Goal: Information Seeking & Learning: Learn about a topic

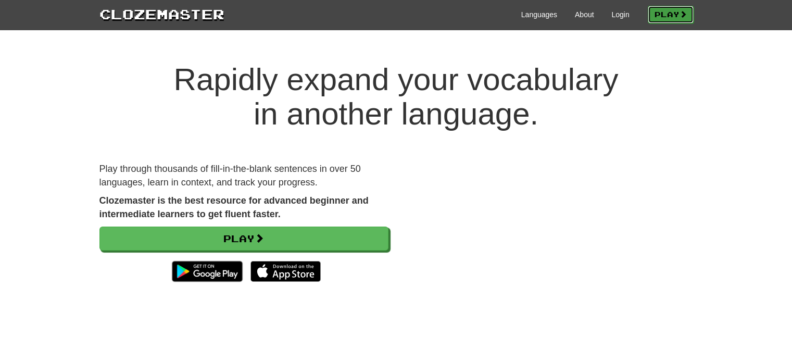
click at [669, 13] on link "Play" at bounding box center [671, 15] width 46 height 18
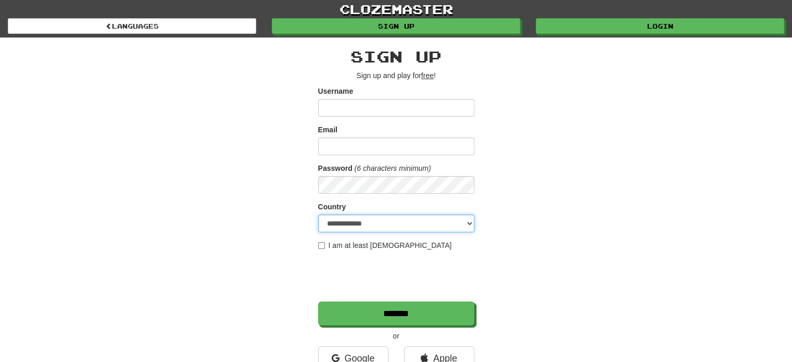
click at [364, 219] on select "**********" at bounding box center [396, 224] width 156 height 18
select select "**"
click at [318, 215] on select "**********" at bounding box center [396, 224] width 156 height 18
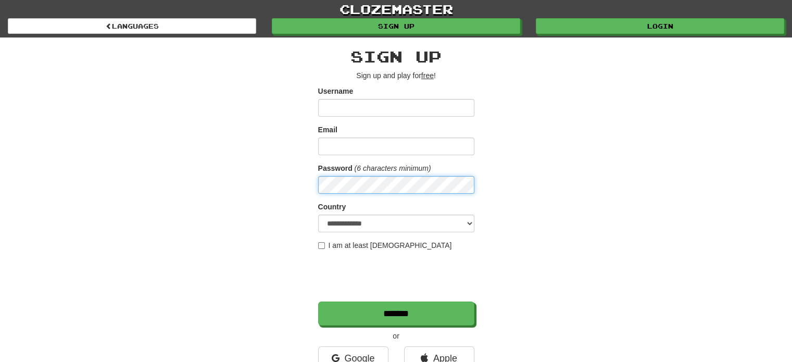
click at [220, 181] on div "**********" at bounding box center [396, 219] width 609 height 364
click at [297, 185] on div "**********" at bounding box center [396, 219] width 609 height 364
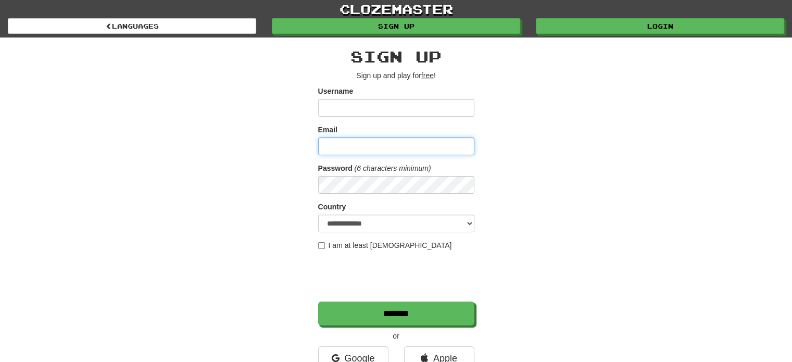
click at [337, 147] on input "Email" at bounding box center [396, 146] width 156 height 18
type input "**********"
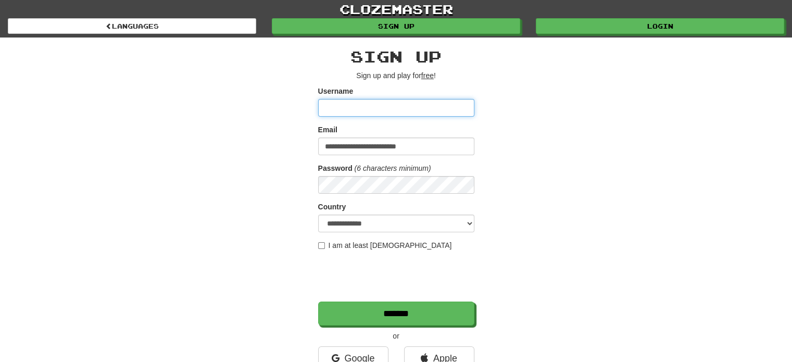
click at [359, 114] on input "Username" at bounding box center [396, 108] width 156 height 18
type input "**********"
click at [369, 298] on div at bounding box center [397, 277] width 158 height 43
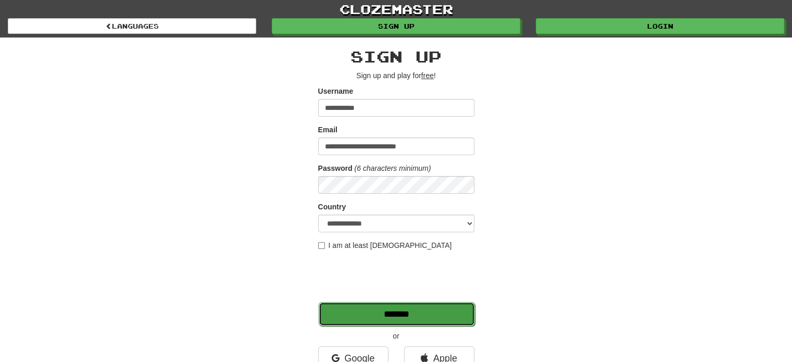
click at [372, 305] on input "*******" at bounding box center [397, 314] width 156 height 24
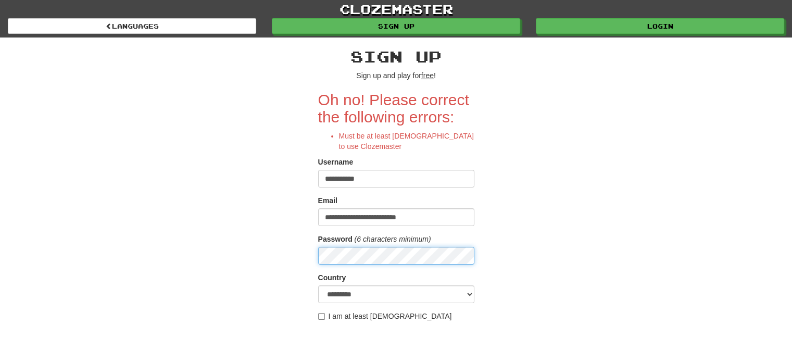
click at [297, 252] on div "**********" at bounding box center [396, 254] width 609 height 435
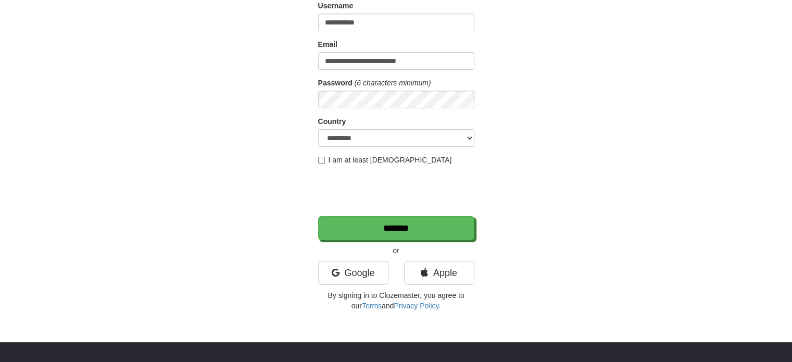
scroll to position [164, 0]
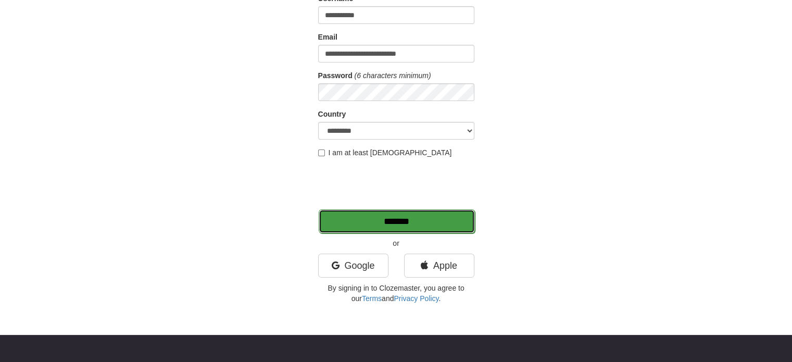
click at [392, 215] on input "*******" at bounding box center [397, 221] width 156 height 24
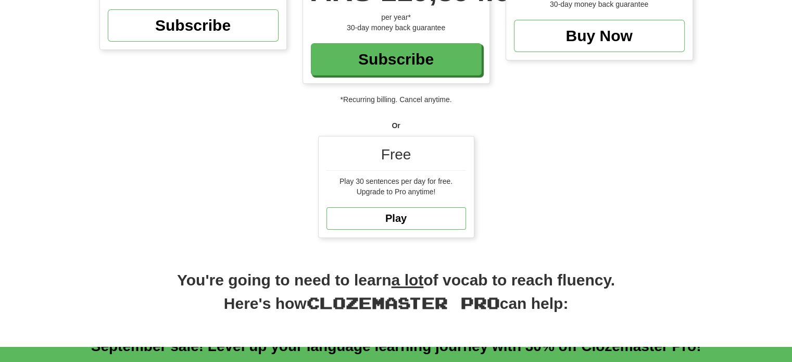
scroll to position [201, 0]
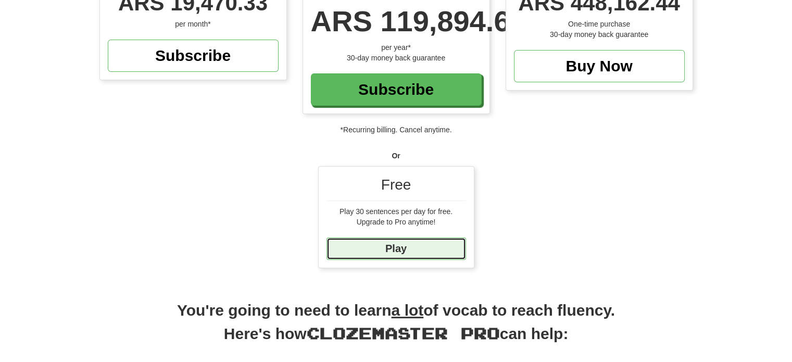
click at [412, 241] on link "Play" at bounding box center [397, 248] width 140 height 22
click at [406, 247] on link "Play" at bounding box center [397, 248] width 140 height 22
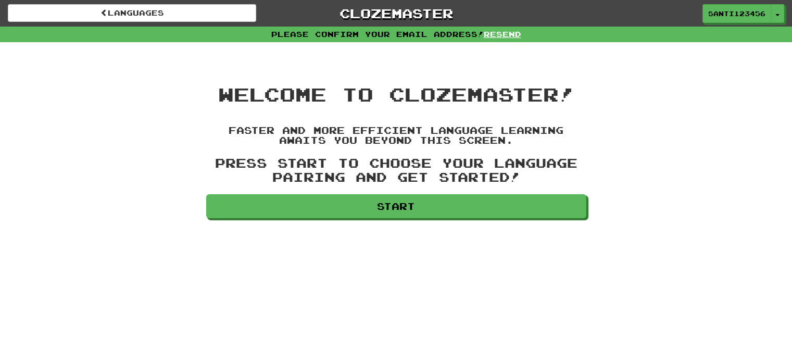
drag, startPoint x: 385, startPoint y: 159, endPoint x: 378, endPoint y: 169, distance: 12.0
click at [385, 159] on h3 "Press Start to choose your language pairing and get started!" at bounding box center [396, 170] width 380 height 28
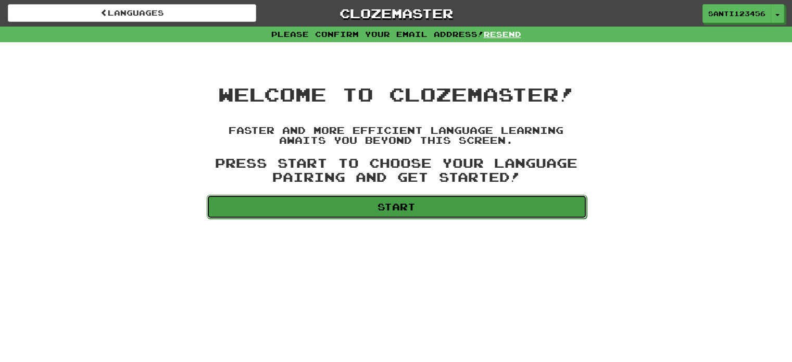
click at [392, 208] on link "Start" at bounding box center [397, 207] width 380 height 24
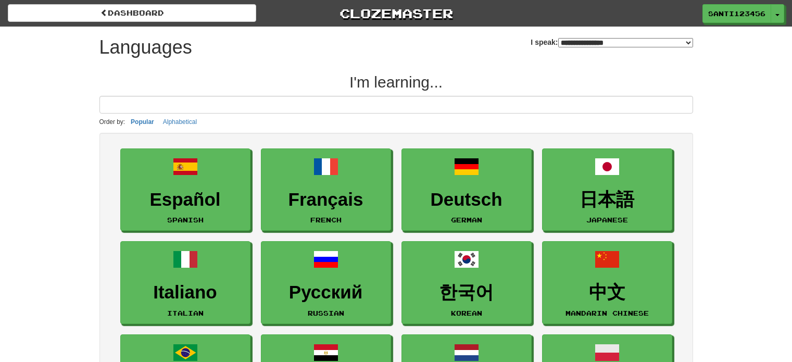
select select "*******"
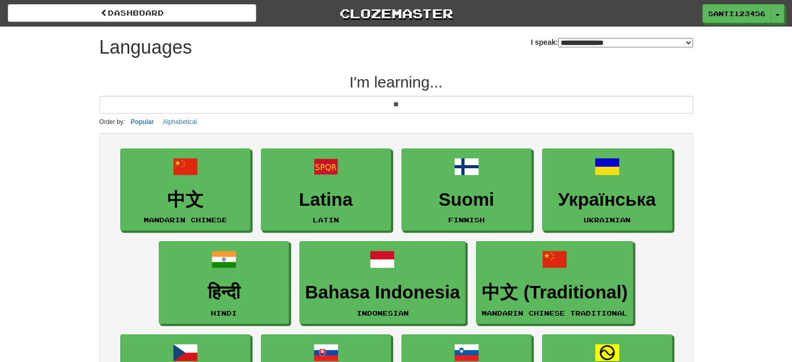
type input "*"
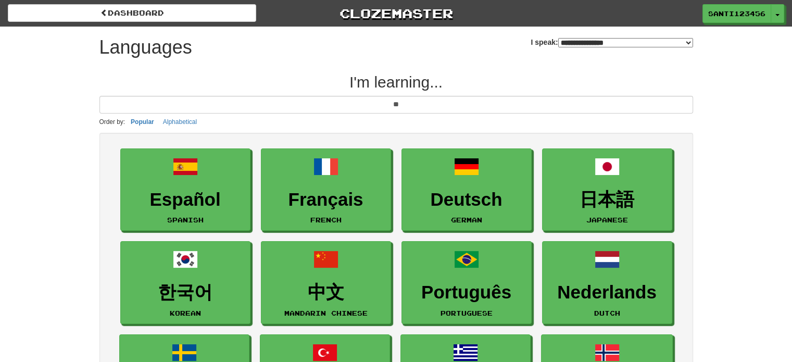
type input "*"
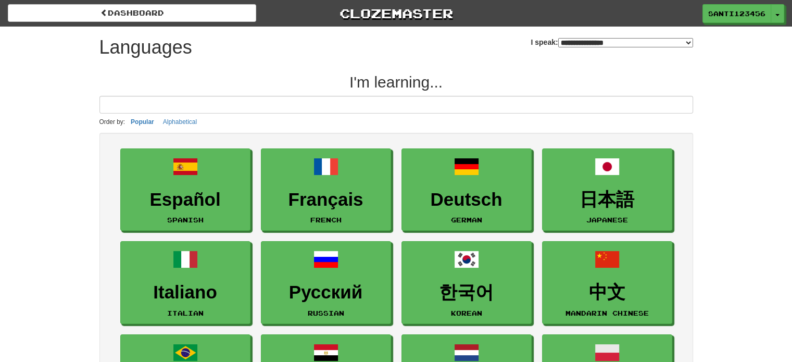
click at [561, 39] on select "**********" at bounding box center [625, 42] width 135 height 9
select select "*******"
click at [558, 38] on select "**********" at bounding box center [625, 42] width 135 height 9
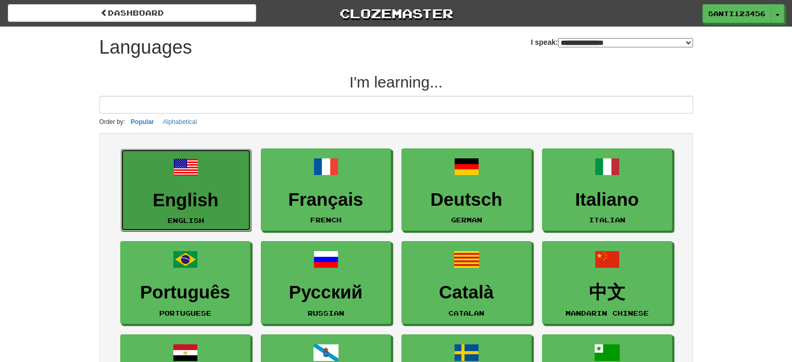
click at [216, 173] on link "English English" at bounding box center [186, 190] width 130 height 83
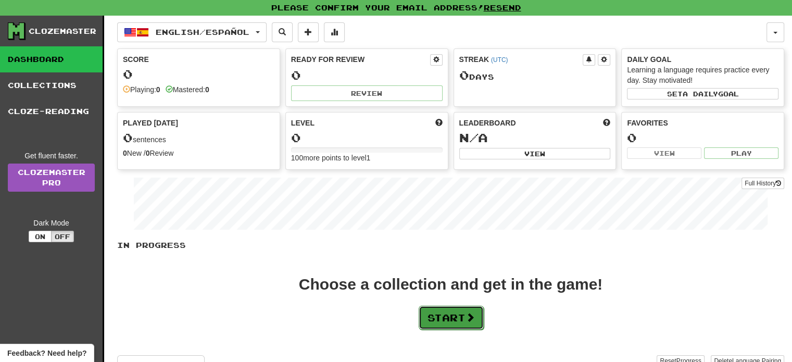
click at [431, 317] on button "Start" at bounding box center [451, 318] width 65 height 24
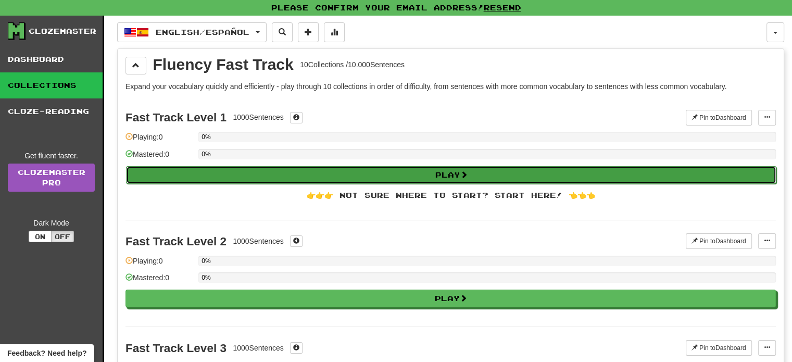
click at [310, 172] on button "Play" at bounding box center [451, 175] width 650 height 18
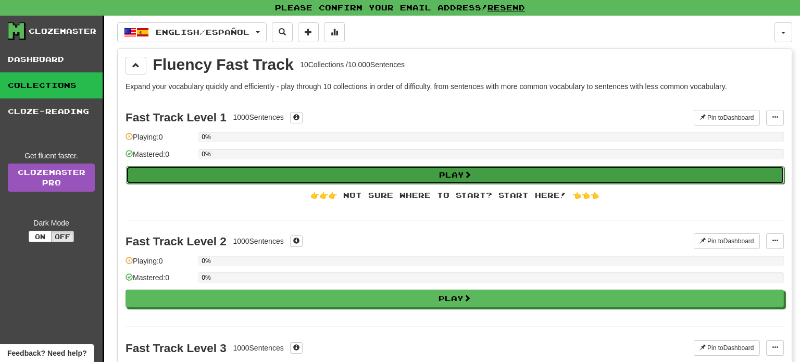
select select "**"
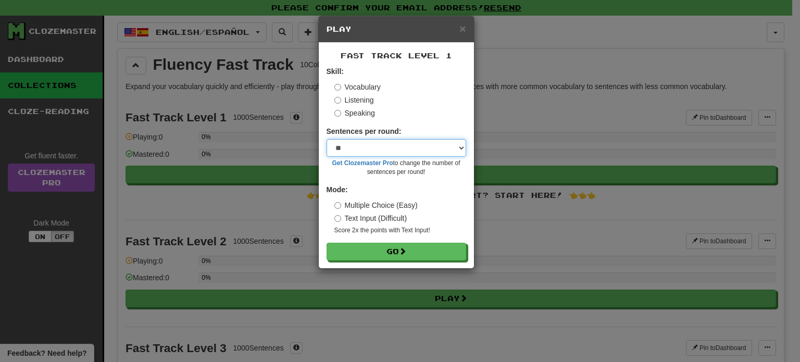
click at [379, 149] on select "* ** ** ** ** ** *** ********" at bounding box center [397, 148] width 140 height 18
click at [327, 139] on select "* ** ** ** ** ** *** ********" at bounding box center [397, 148] width 140 height 18
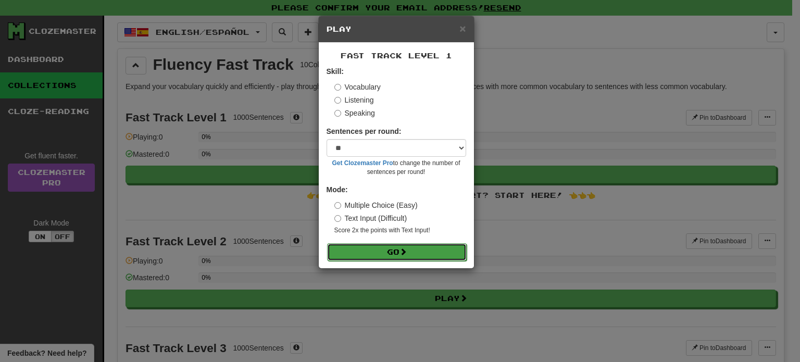
click at [381, 245] on button "Go" at bounding box center [397, 252] width 140 height 18
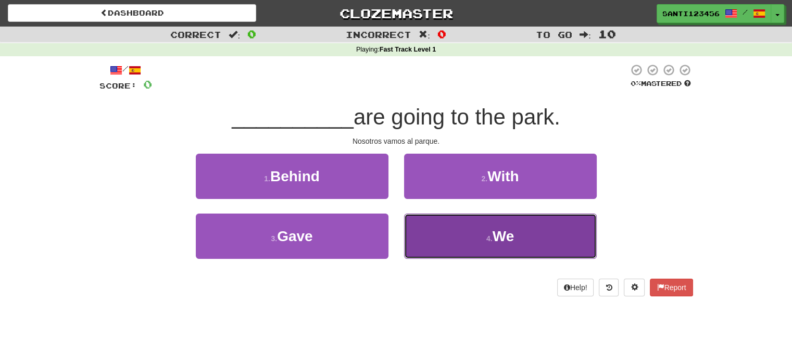
click at [466, 244] on button "4 . We" at bounding box center [500, 236] width 193 height 45
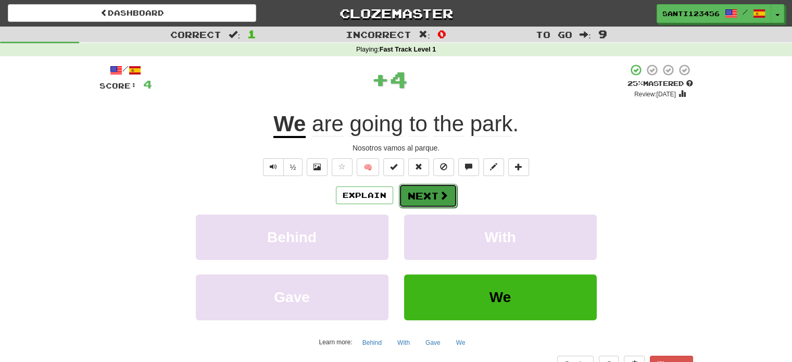
click at [428, 193] on button "Next" at bounding box center [428, 196] width 58 height 24
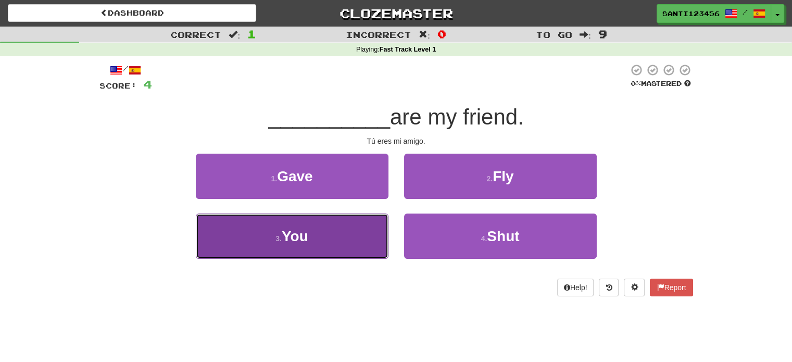
click at [328, 219] on button "3 . You" at bounding box center [292, 236] width 193 height 45
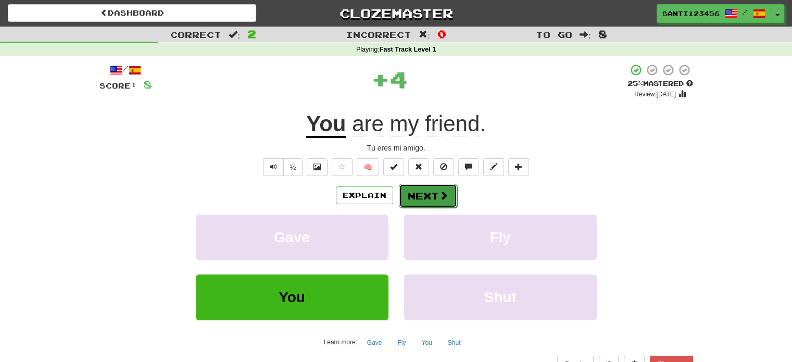
click at [424, 191] on button "Next" at bounding box center [428, 196] width 58 height 24
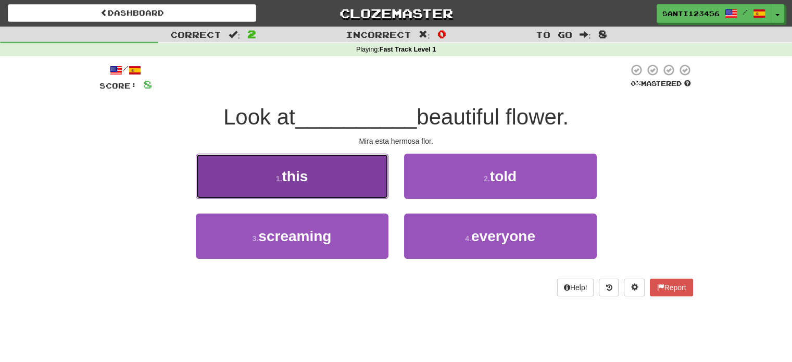
click at [290, 193] on button "1 . this" at bounding box center [292, 176] width 193 height 45
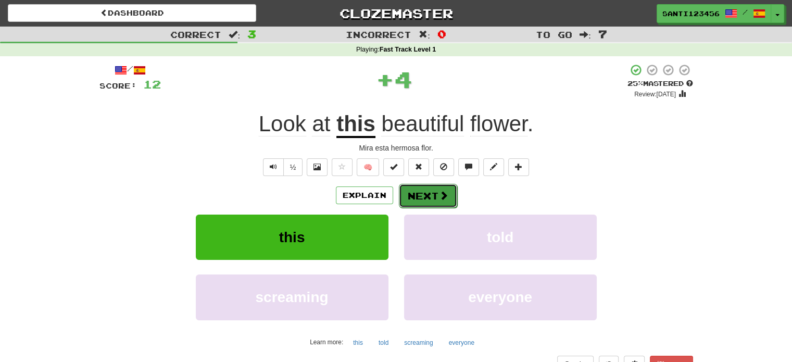
click at [415, 193] on button "Next" at bounding box center [428, 196] width 58 height 24
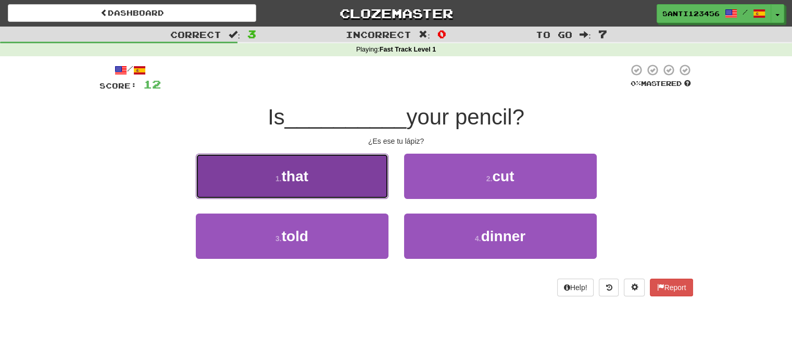
click at [344, 183] on button "1 . that" at bounding box center [292, 176] width 193 height 45
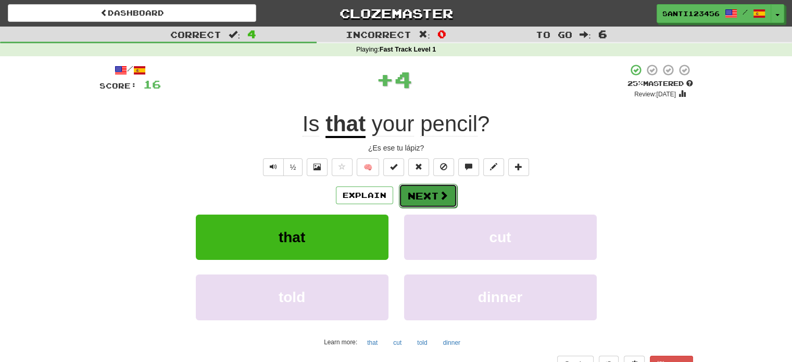
click at [427, 191] on button "Next" at bounding box center [428, 196] width 58 height 24
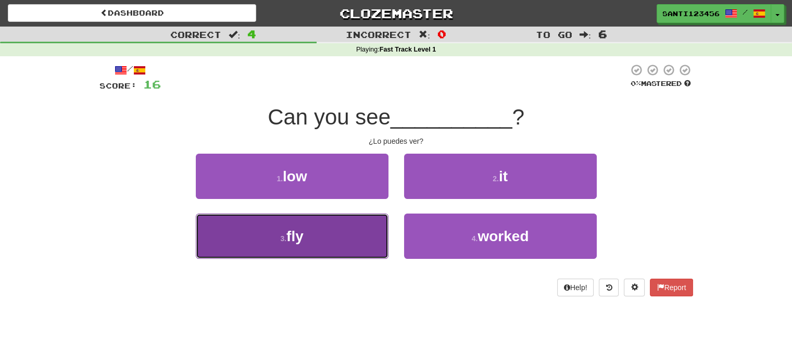
click at [319, 225] on button "3 . fly" at bounding box center [292, 236] width 193 height 45
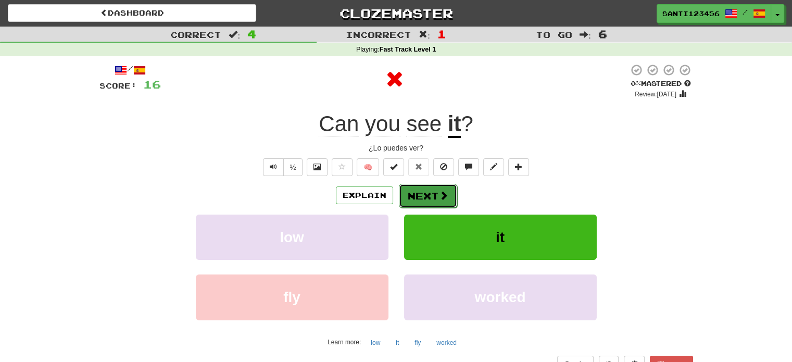
click at [413, 196] on button "Next" at bounding box center [428, 196] width 58 height 24
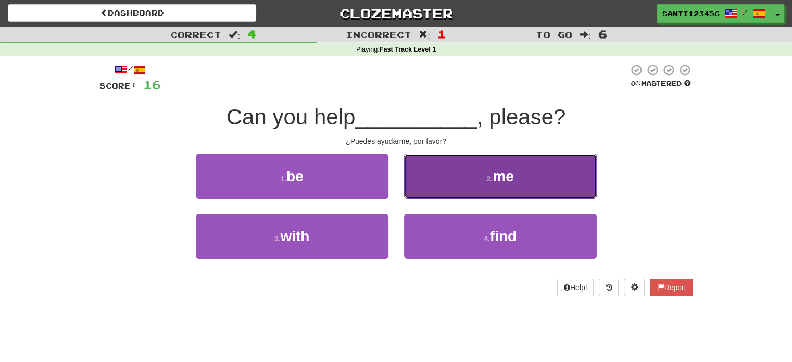
click at [480, 174] on button "2 . me" at bounding box center [500, 176] width 193 height 45
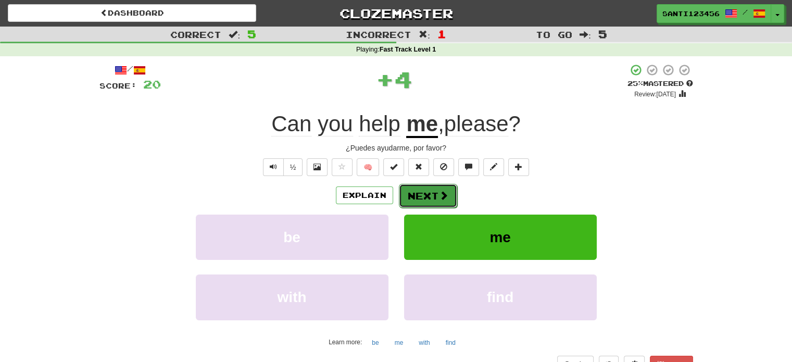
click at [432, 190] on button "Next" at bounding box center [428, 196] width 58 height 24
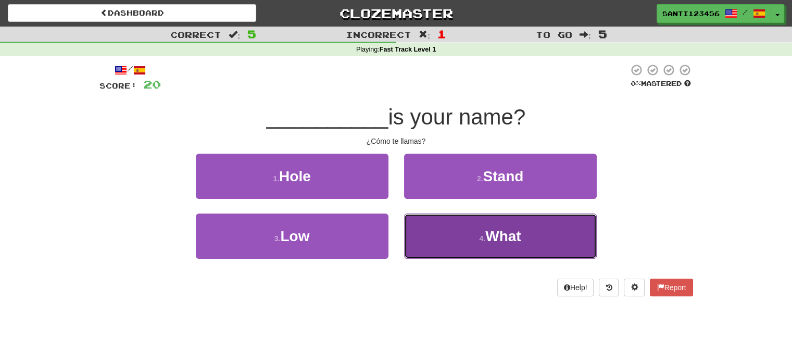
click at [491, 232] on span "What" at bounding box center [502, 236] width 35 height 16
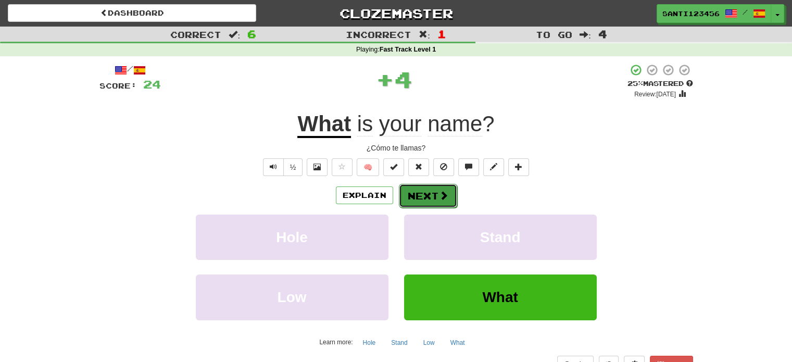
click at [427, 187] on button "Next" at bounding box center [428, 196] width 58 height 24
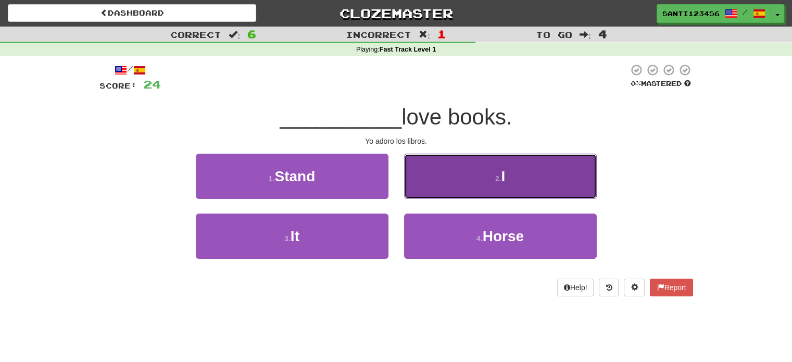
click at [473, 182] on button "2 . I" at bounding box center [500, 176] width 193 height 45
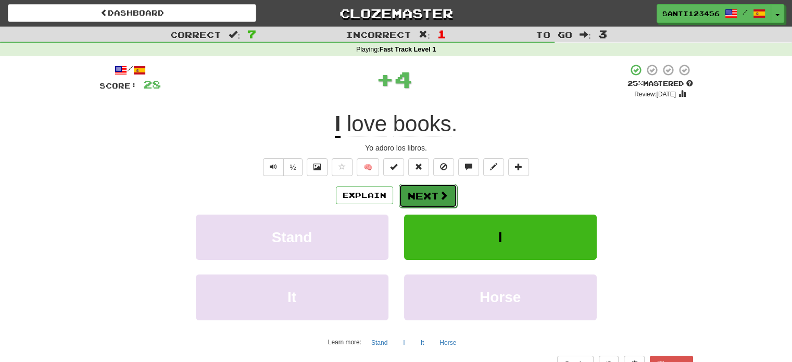
click at [442, 191] on span at bounding box center [443, 195] width 9 height 9
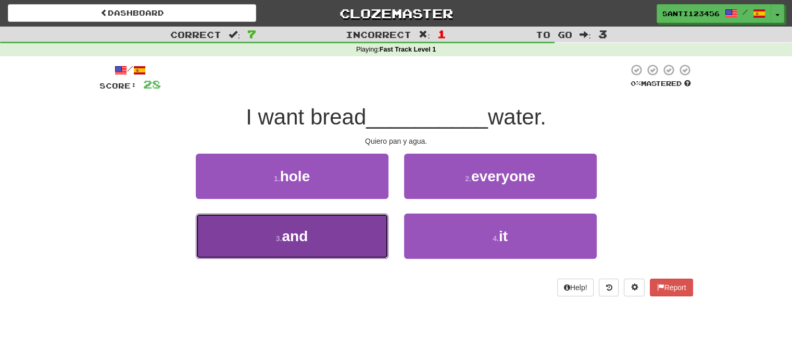
click at [302, 245] on button "3 . and" at bounding box center [292, 236] width 193 height 45
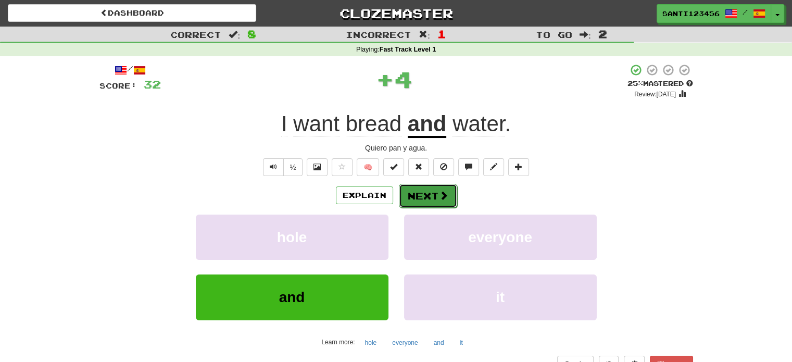
click at [438, 189] on button "Next" at bounding box center [428, 196] width 58 height 24
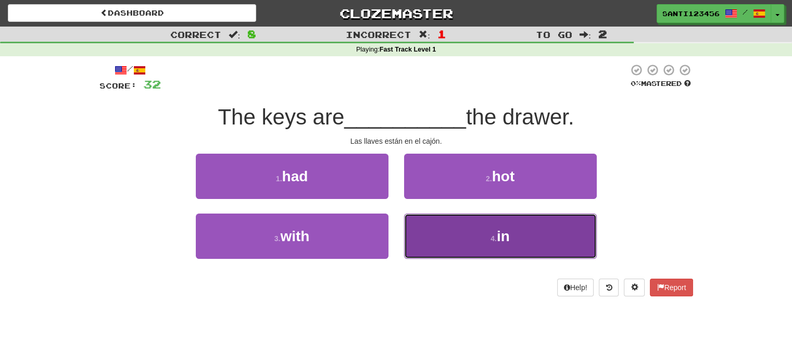
click at [444, 227] on button "4 . in" at bounding box center [500, 236] width 193 height 45
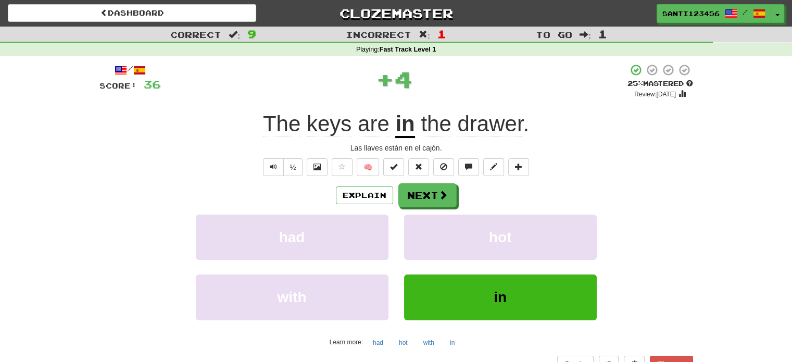
click at [427, 183] on div "Explain Next" at bounding box center [396, 195] width 594 height 24
click at [429, 190] on button "Next" at bounding box center [428, 196] width 58 height 24
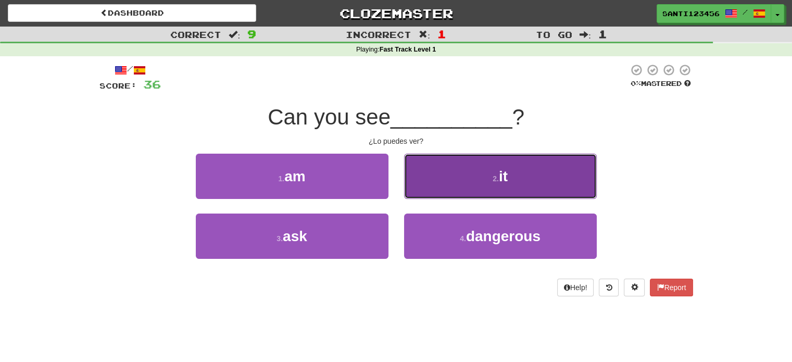
click at [458, 174] on button "2 . it" at bounding box center [500, 176] width 193 height 45
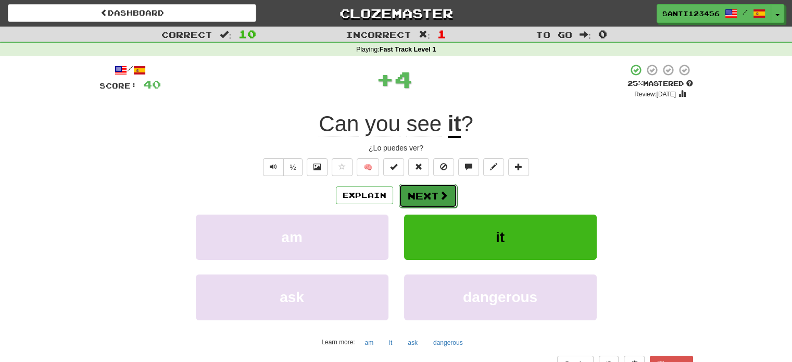
click at [442, 191] on span at bounding box center [443, 195] width 9 height 9
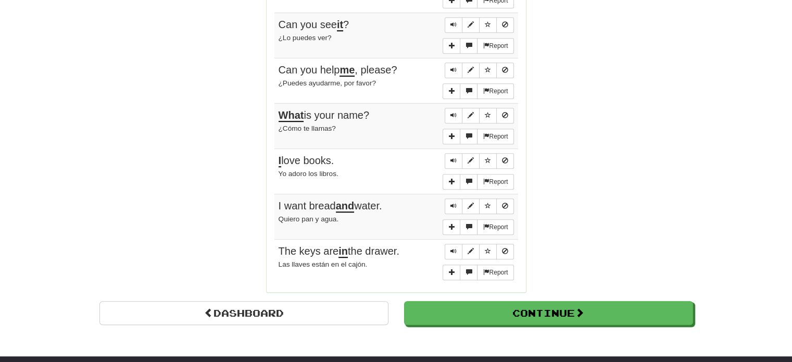
scroll to position [886, 0]
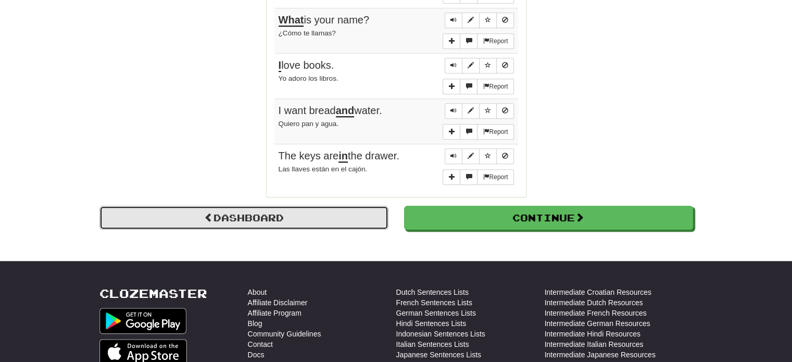
click at [333, 212] on link "Dashboard" at bounding box center [243, 218] width 289 height 24
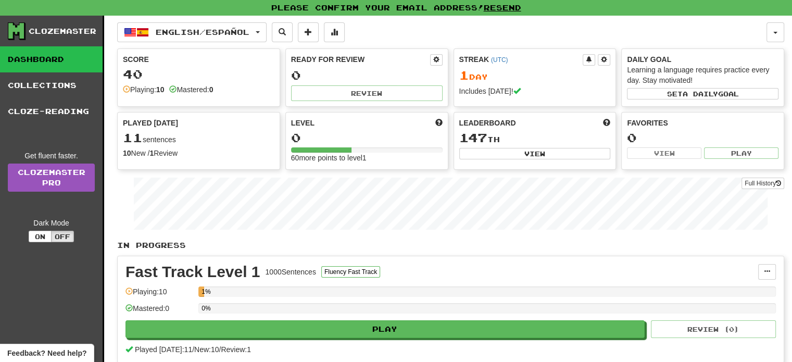
click at [61, 62] on link "Dashboard" at bounding box center [51, 59] width 103 height 26
click at [259, 33] on button "English / Español" at bounding box center [191, 32] width 149 height 20
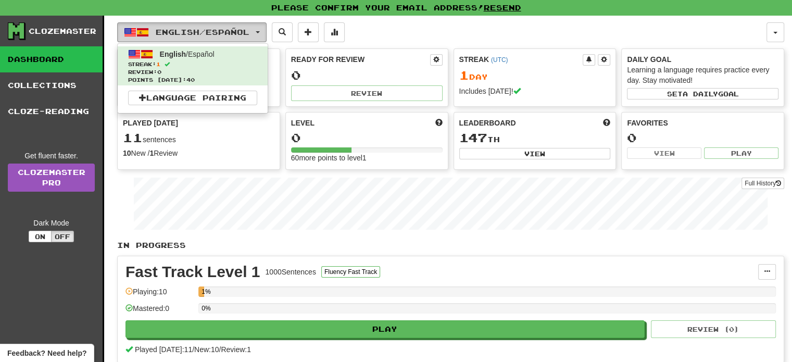
click at [259, 33] on button "English / Español" at bounding box center [191, 32] width 149 height 20
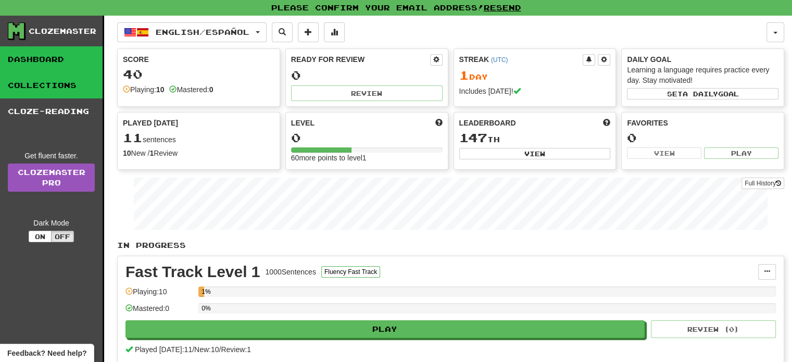
click at [70, 97] on link "Collections" at bounding box center [51, 85] width 103 height 26
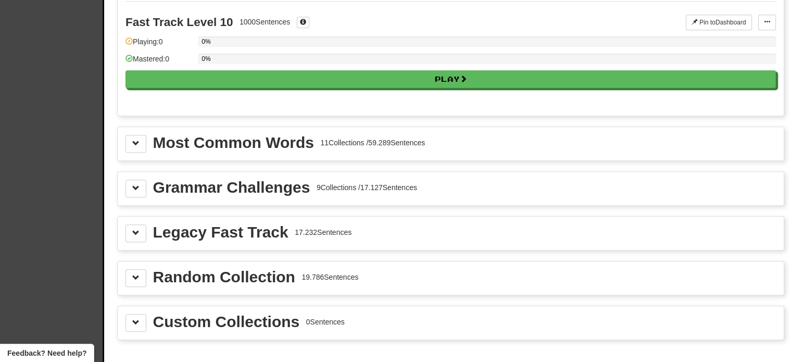
scroll to position [1071, 0]
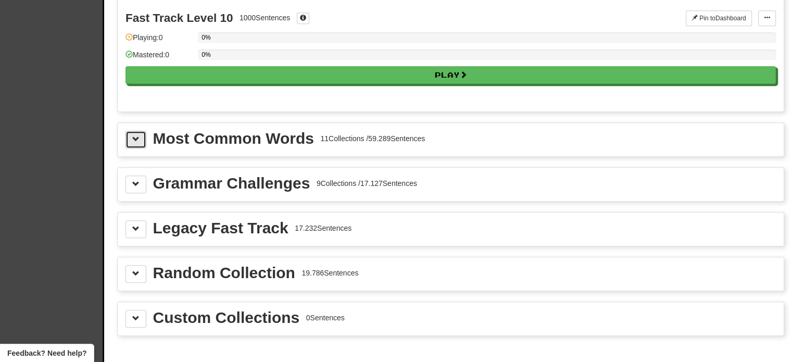
click at [138, 135] on span at bounding box center [135, 138] width 7 height 7
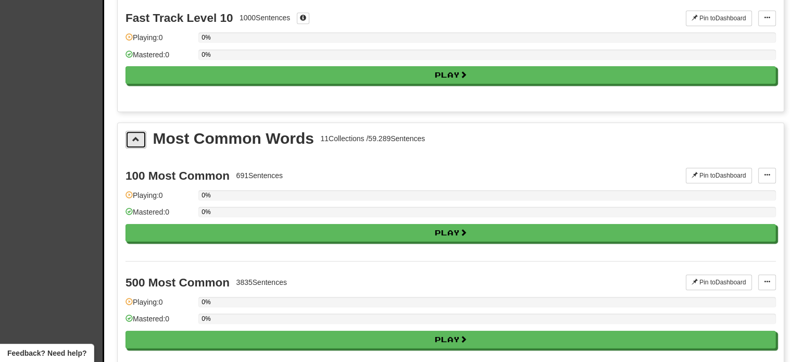
click at [138, 135] on span at bounding box center [135, 138] width 7 height 7
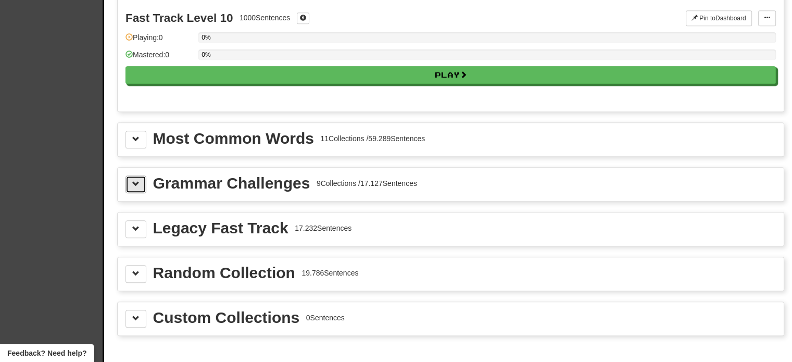
click at [138, 184] on button at bounding box center [136, 184] width 21 height 18
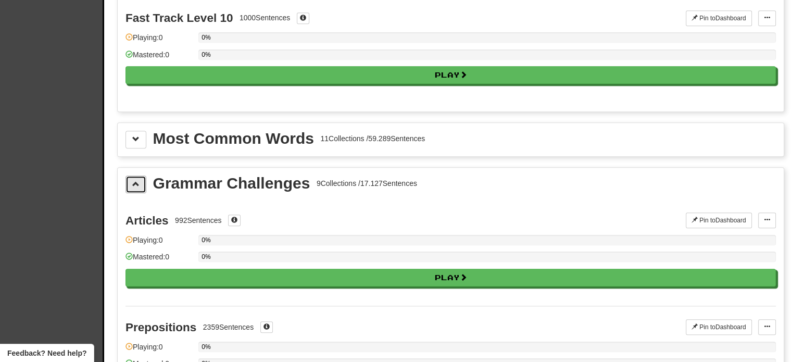
click at [138, 184] on button at bounding box center [136, 184] width 21 height 18
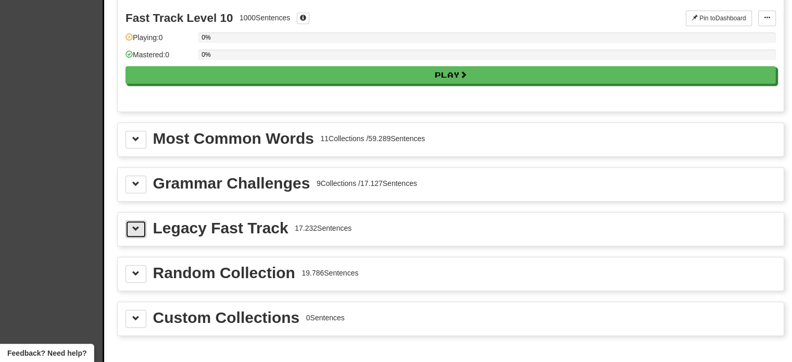
click at [141, 220] on button at bounding box center [136, 229] width 21 height 18
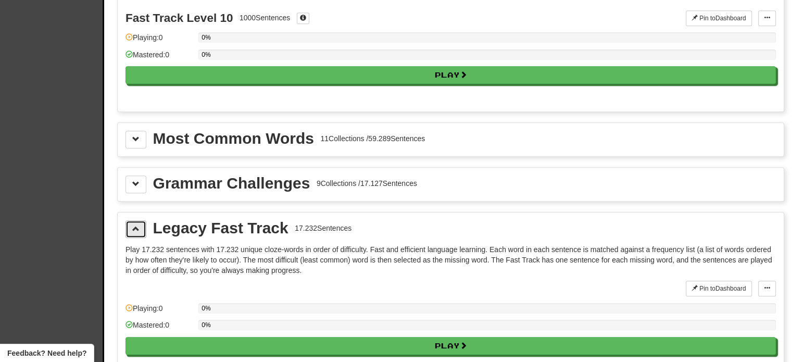
click at [141, 220] on button at bounding box center [136, 229] width 21 height 18
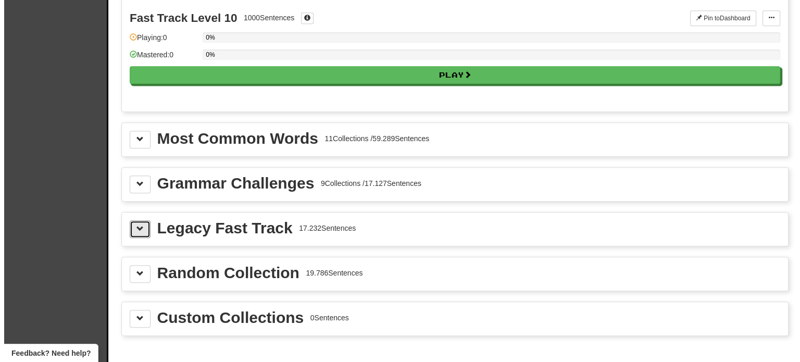
scroll to position [0, 0]
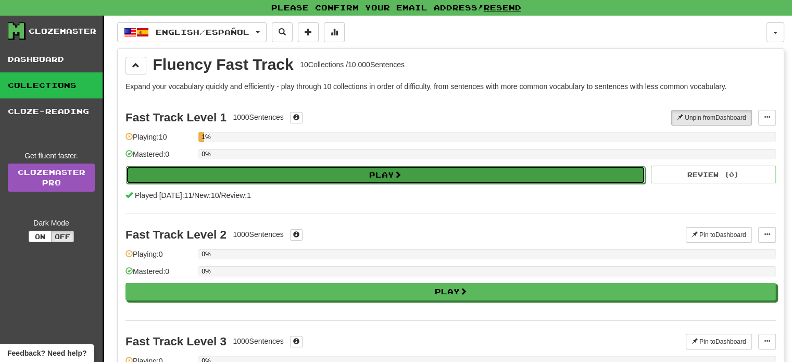
click at [200, 168] on button "Play" at bounding box center [385, 175] width 519 height 18
select select "**"
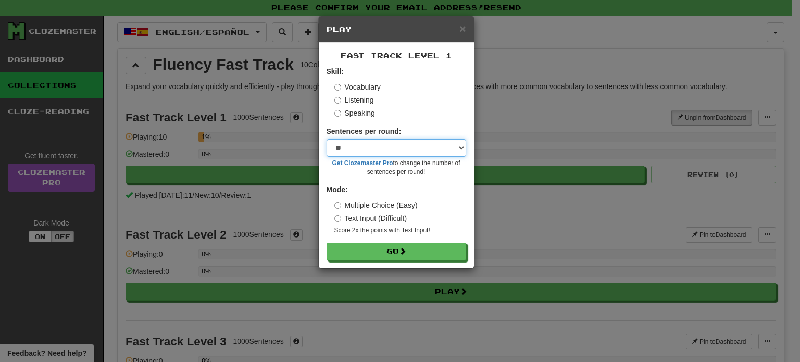
click at [381, 149] on select "* ** ** ** ** ** *** ********" at bounding box center [397, 148] width 140 height 18
click at [327, 139] on select "* ** ** ** ** ** *** ********" at bounding box center [397, 148] width 140 height 18
drag, startPoint x: 375, startPoint y: 149, endPoint x: 372, endPoint y: 156, distance: 7.5
click at [375, 148] on select "* ** ** ** ** ** *** ********" at bounding box center [397, 148] width 140 height 18
click at [327, 139] on select "* ** ** ** ** ** *** ********" at bounding box center [397, 148] width 140 height 18
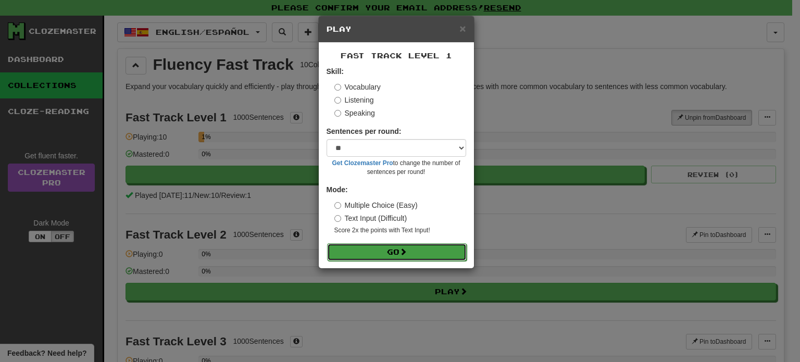
click at [365, 252] on button "Go" at bounding box center [397, 252] width 140 height 18
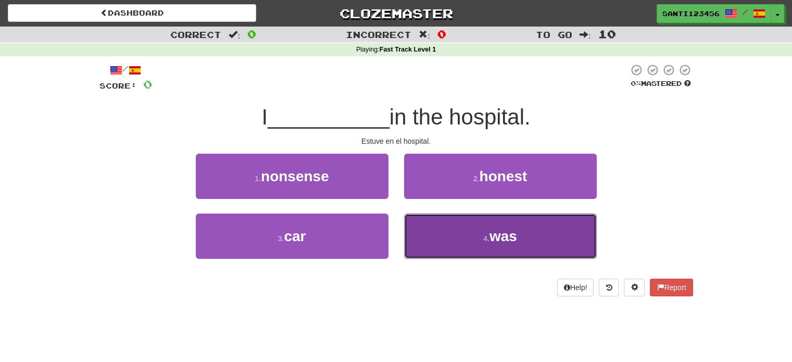
click at [528, 226] on button "4 . was" at bounding box center [500, 236] width 193 height 45
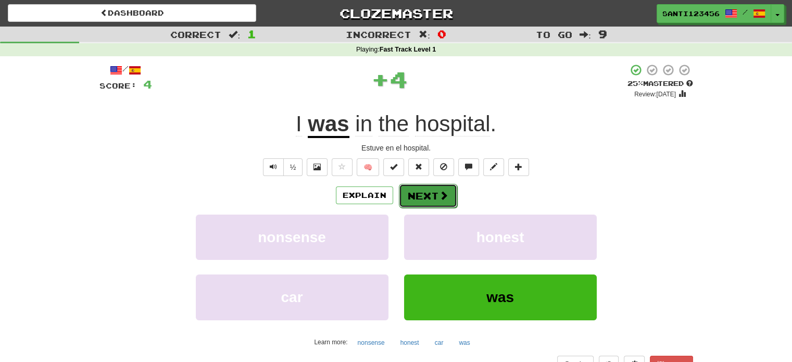
click at [449, 201] on button "Next" at bounding box center [428, 196] width 58 height 24
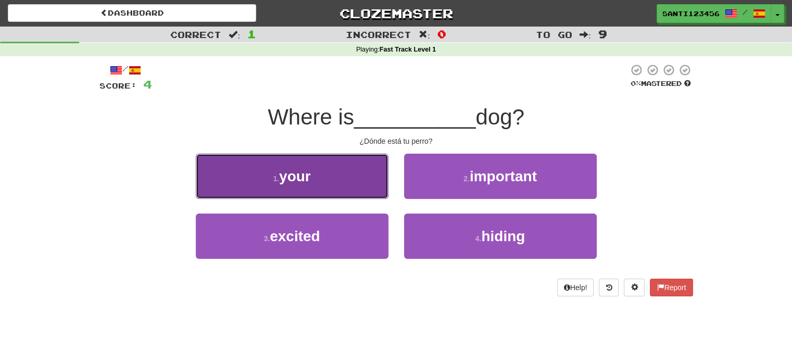
click at [320, 178] on button "1 . your" at bounding box center [292, 176] width 193 height 45
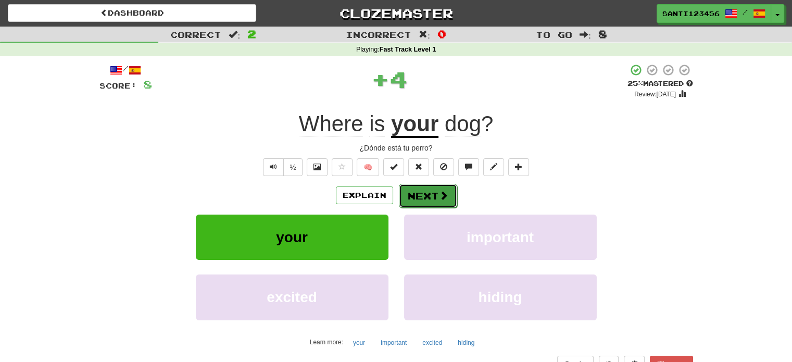
click at [417, 195] on button "Next" at bounding box center [428, 196] width 58 height 24
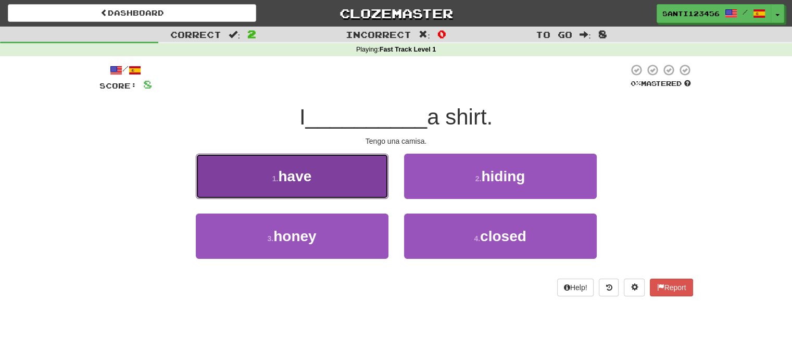
click at [328, 175] on button "1 . have" at bounding box center [292, 176] width 193 height 45
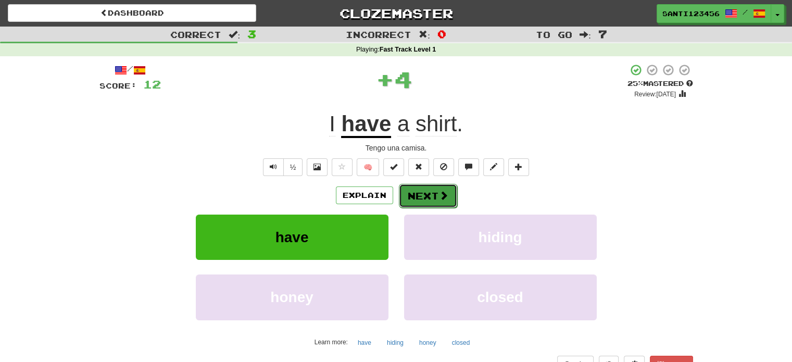
click at [413, 196] on button "Next" at bounding box center [428, 196] width 58 height 24
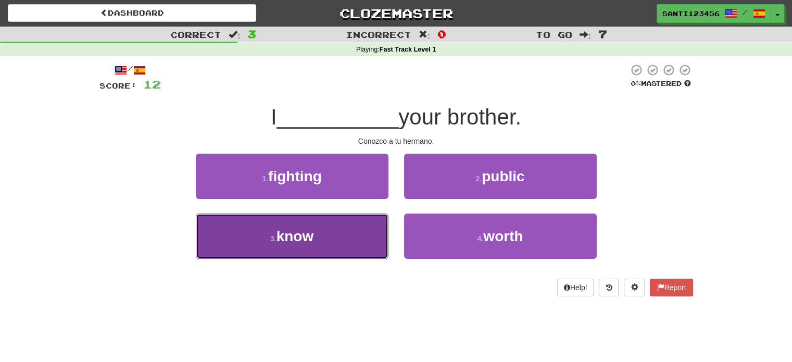
click at [324, 219] on button "3 . know" at bounding box center [292, 236] width 193 height 45
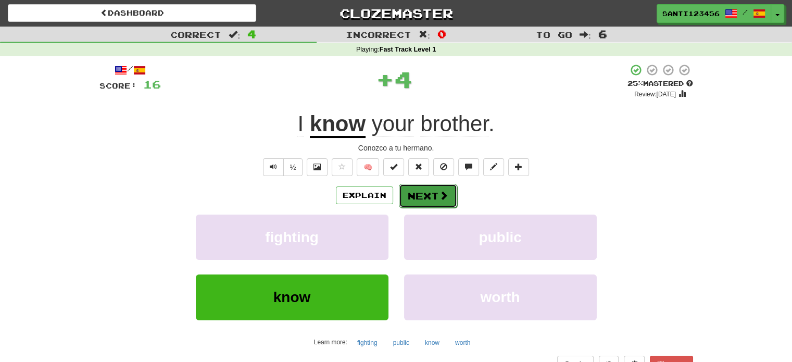
click at [416, 195] on button "Next" at bounding box center [428, 196] width 58 height 24
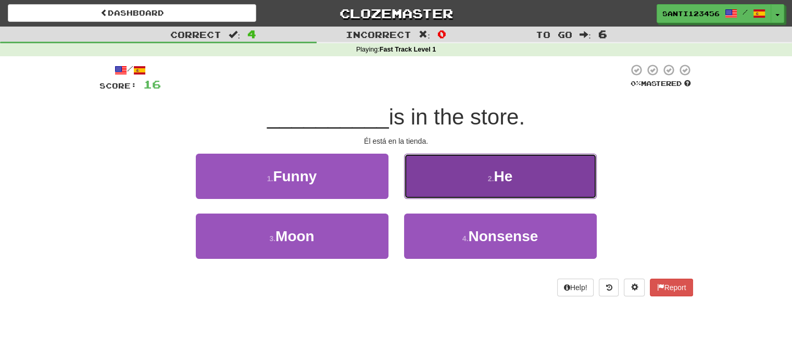
click at [462, 185] on button "2 . He" at bounding box center [500, 176] width 193 height 45
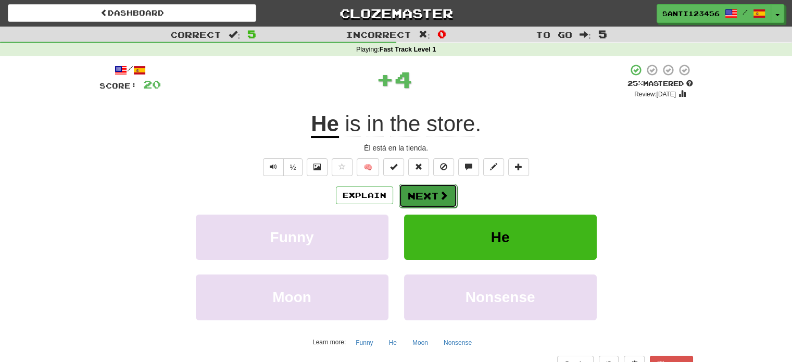
click at [440, 193] on span at bounding box center [443, 195] width 9 height 9
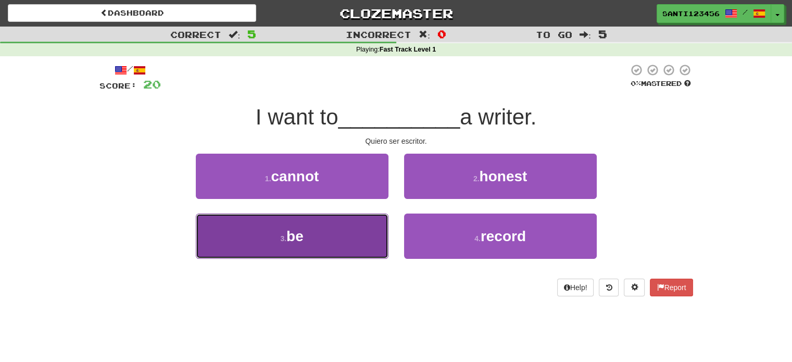
click at [331, 227] on button "3 . be" at bounding box center [292, 236] width 193 height 45
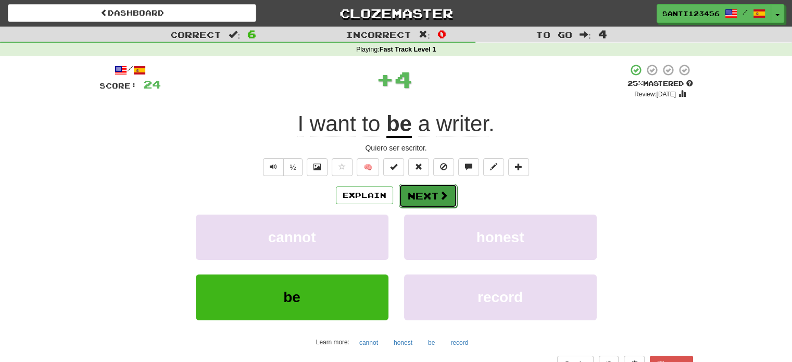
click at [401, 191] on button "Next" at bounding box center [428, 196] width 58 height 24
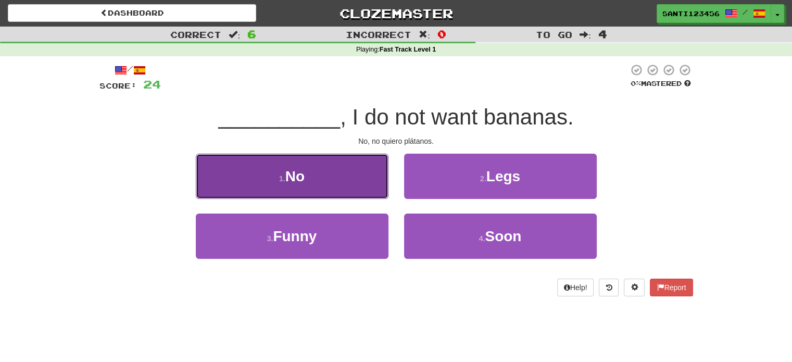
click at [354, 186] on button "1 . No" at bounding box center [292, 176] width 193 height 45
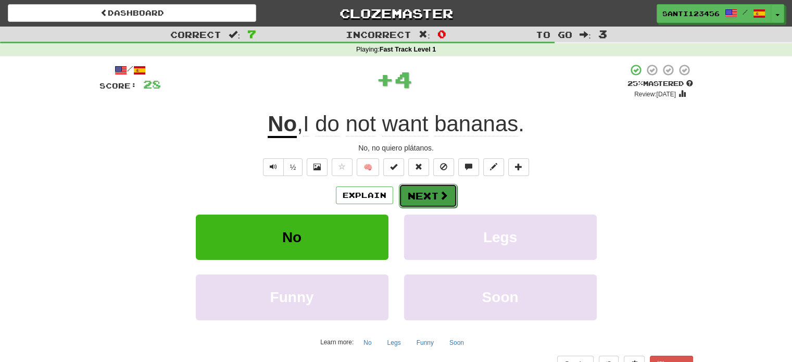
click at [418, 198] on button "Next" at bounding box center [428, 196] width 58 height 24
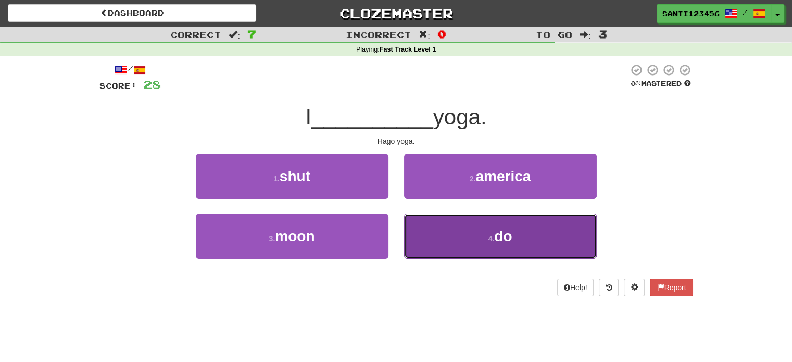
click at [472, 222] on button "4 . do" at bounding box center [500, 236] width 193 height 45
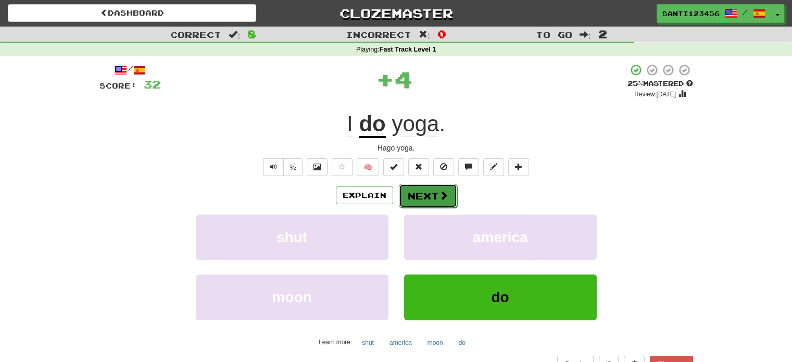
click at [419, 191] on button "Next" at bounding box center [428, 196] width 58 height 24
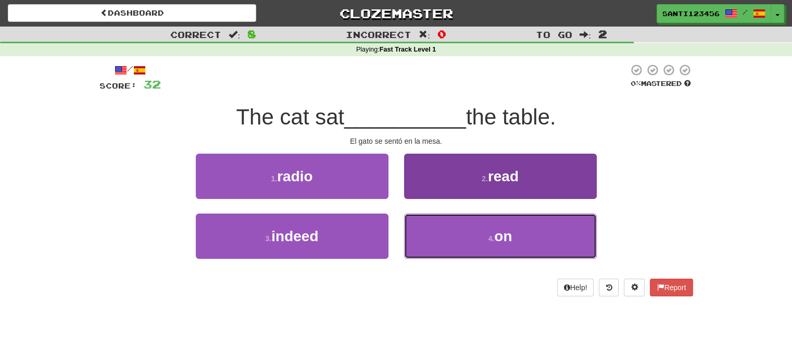
click at [463, 232] on button "4 . on" at bounding box center [500, 236] width 193 height 45
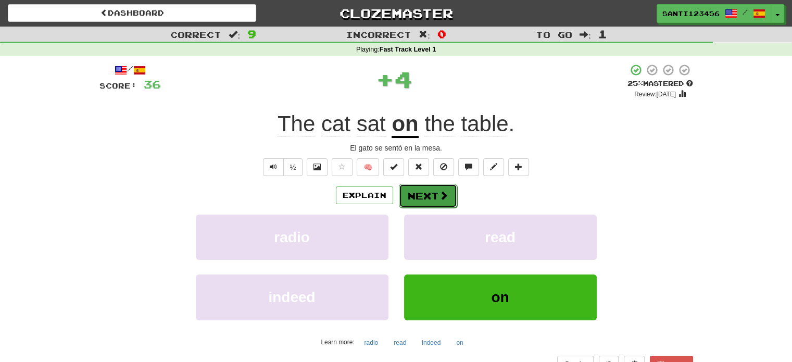
click at [435, 195] on button "Next" at bounding box center [428, 196] width 58 height 24
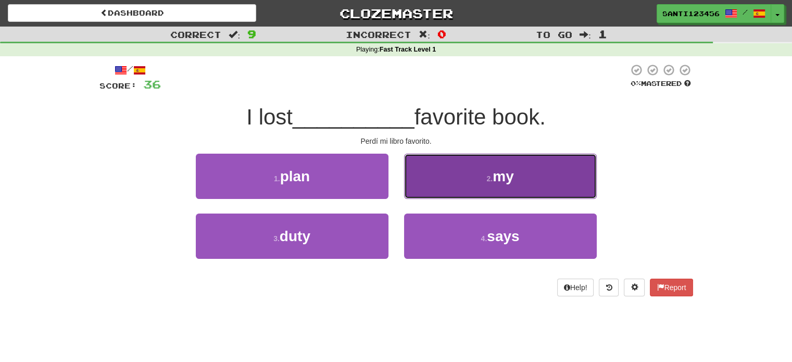
click at [469, 167] on button "2 . my" at bounding box center [500, 176] width 193 height 45
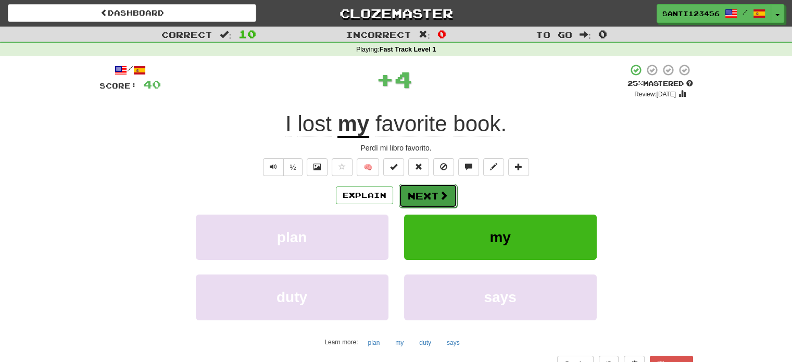
click at [440, 185] on button "Next" at bounding box center [428, 196] width 58 height 24
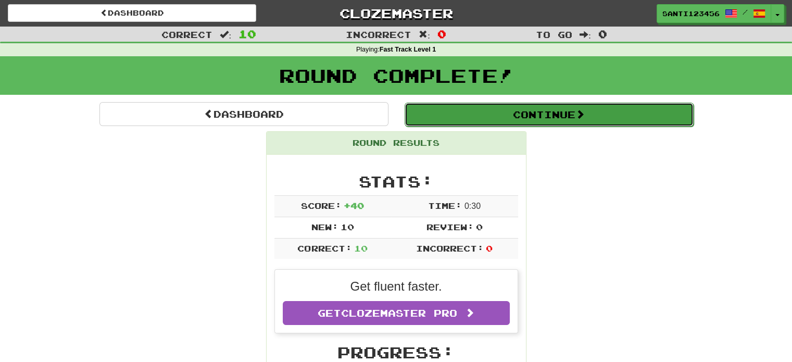
click at [621, 118] on button "Continue" at bounding box center [549, 115] width 289 height 24
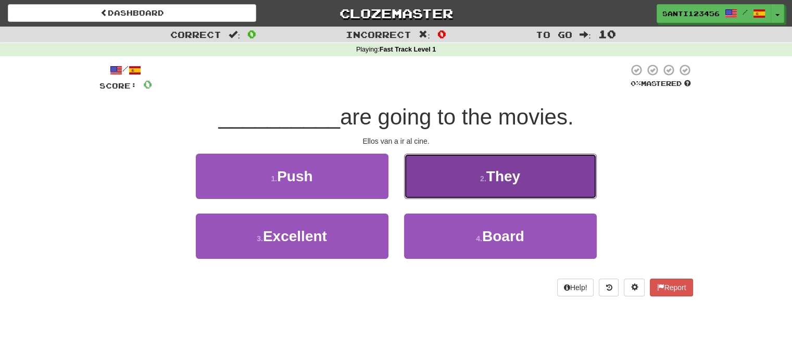
click at [473, 189] on button "2 . They" at bounding box center [500, 176] width 193 height 45
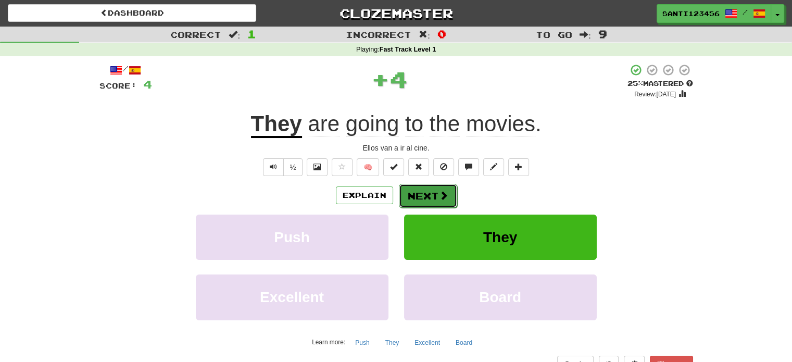
click at [439, 196] on span at bounding box center [443, 195] width 9 height 9
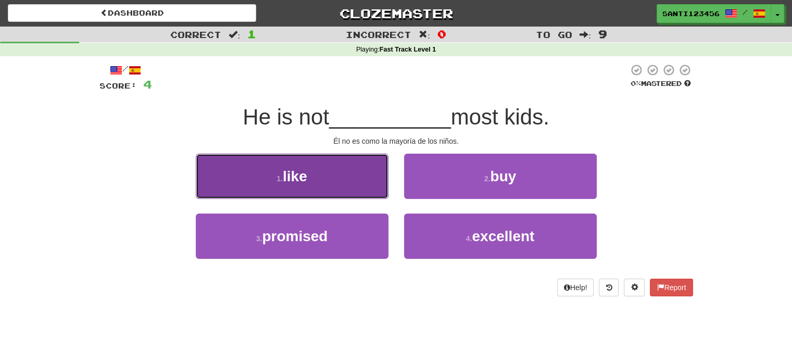
click at [353, 183] on button "1 . like" at bounding box center [292, 176] width 193 height 45
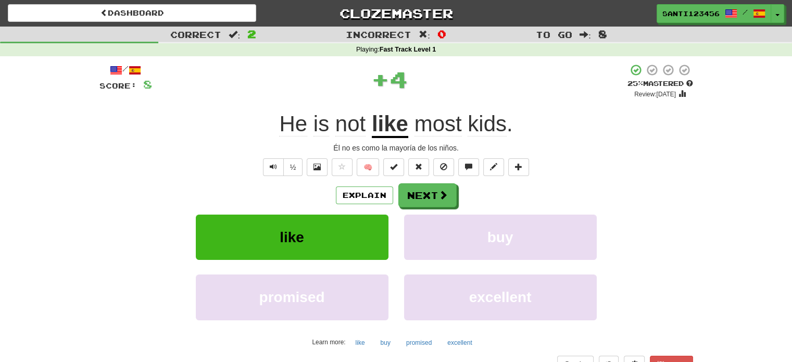
click at [455, 192] on div "Explain Next" at bounding box center [396, 195] width 594 height 24
click at [443, 195] on span at bounding box center [443, 195] width 9 height 9
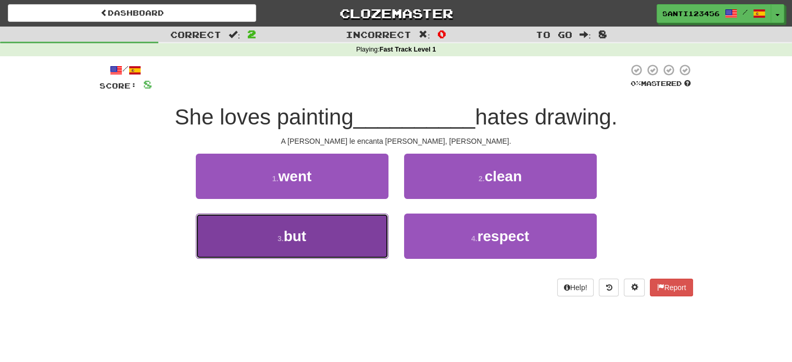
click at [335, 233] on button "3 . but" at bounding box center [292, 236] width 193 height 45
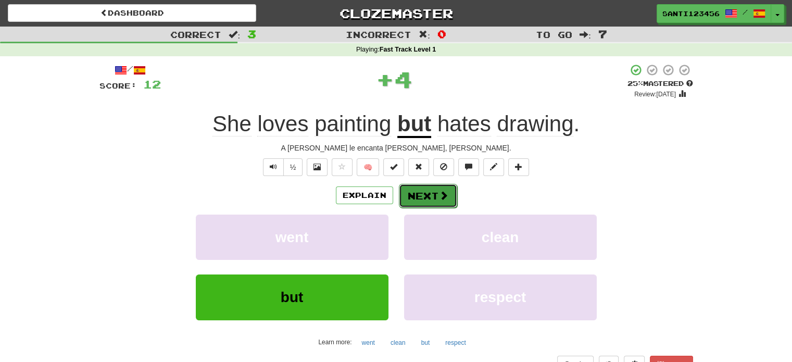
click at [417, 185] on button "Next" at bounding box center [428, 196] width 58 height 24
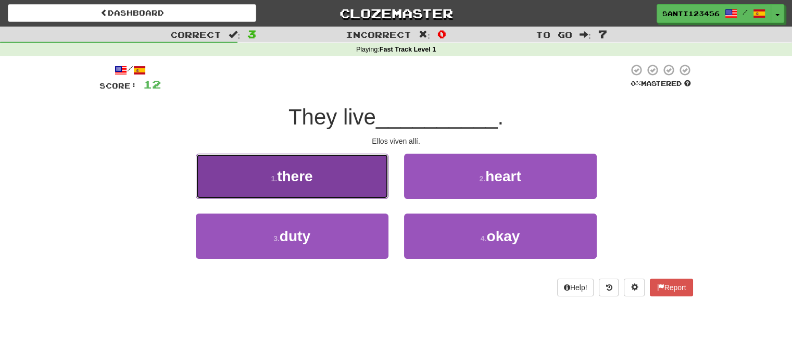
click at [348, 176] on button "1 . there" at bounding box center [292, 176] width 193 height 45
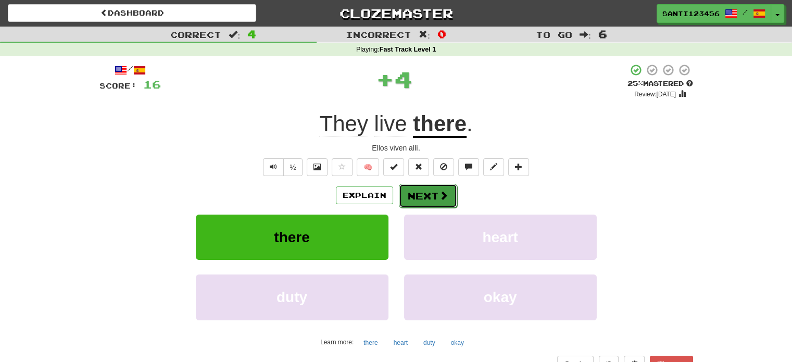
click at [447, 199] on span at bounding box center [443, 195] width 9 height 9
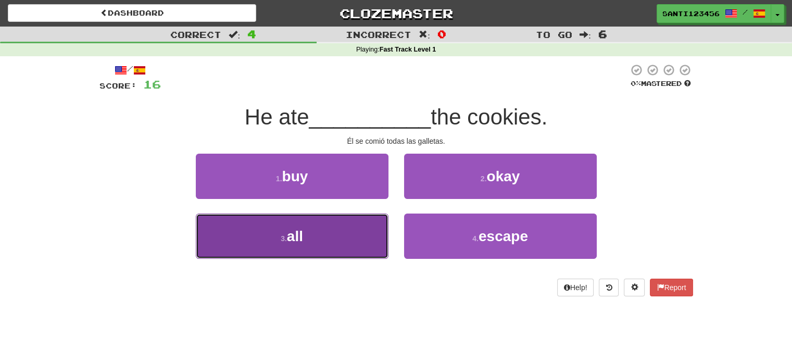
click at [332, 230] on button "3 . all" at bounding box center [292, 236] width 193 height 45
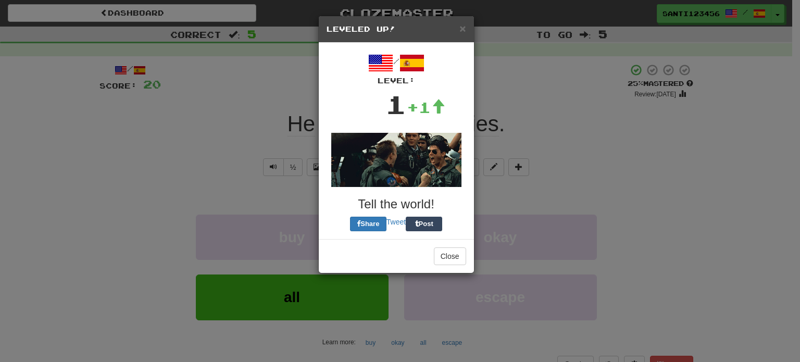
click at [447, 190] on div "/ Level: 1 +1 Tell the world! Share Tweet Post" at bounding box center [397, 141] width 140 height 181
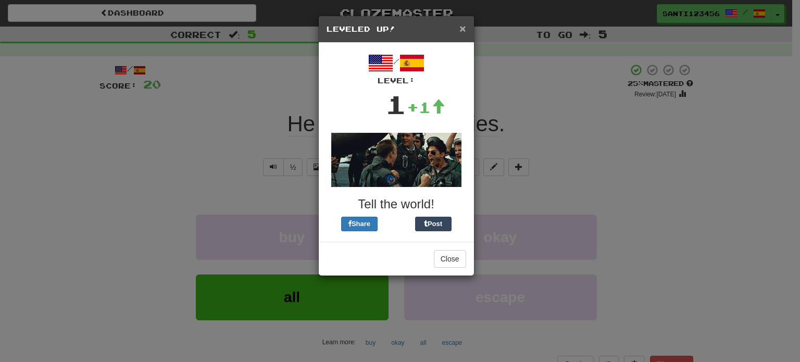
click at [462, 28] on span "×" at bounding box center [462, 28] width 6 height 12
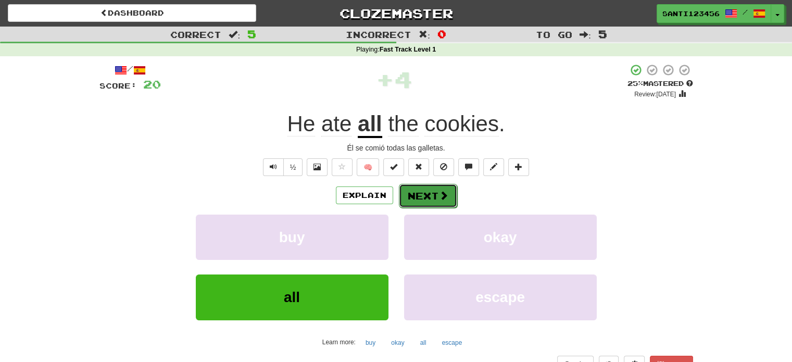
click at [399, 206] on button "Next" at bounding box center [428, 196] width 58 height 24
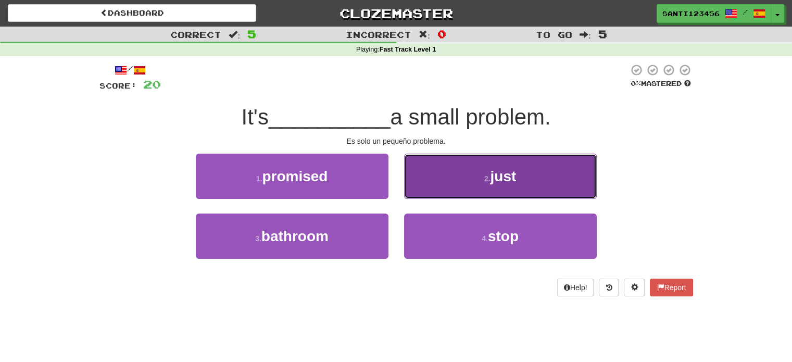
click at [466, 188] on button "2 . just" at bounding box center [500, 176] width 193 height 45
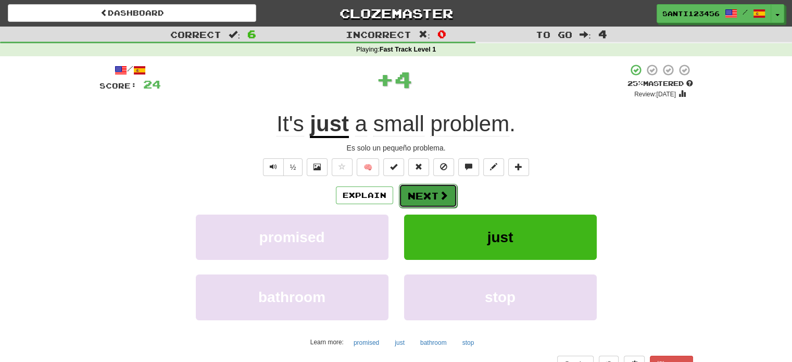
click at [429, 192] on button "Next" at bounding box center [428, 196] width 58 height 24
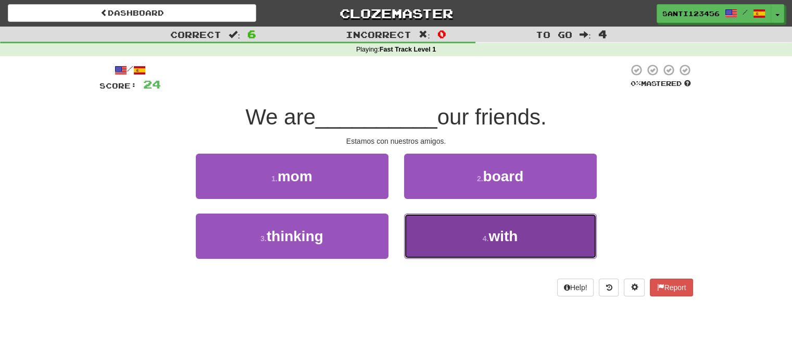
click at [471, 221] on button "4 . with" at bounding box center [500, 236] width 193 height 45
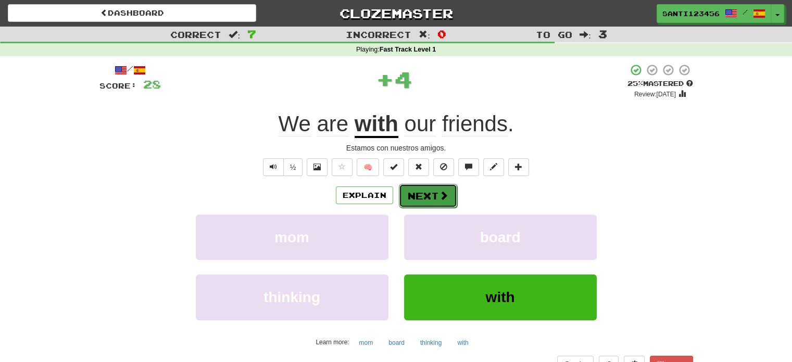
click at [413, 191] on button "Next" at bounding box center [428, 196] width 58 height 24
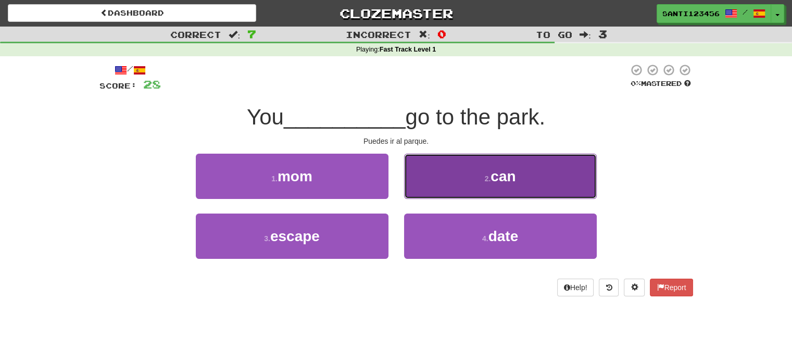
click at [495, 174] on span "can" at bounding box center [503, 176] width 25 height 16
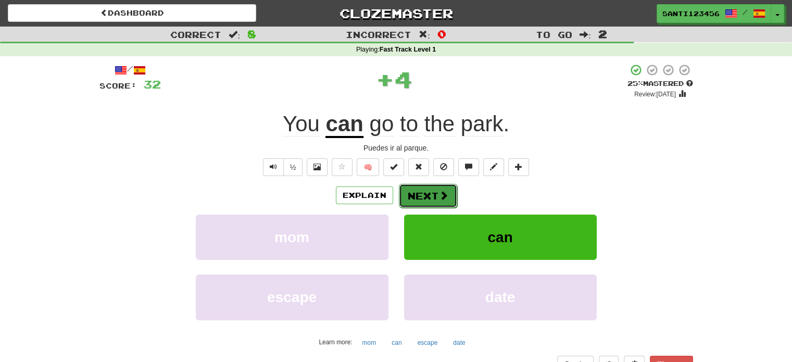
click at [444, 189] on button "Next" at bounding box center [428, 196] width 58 height 24
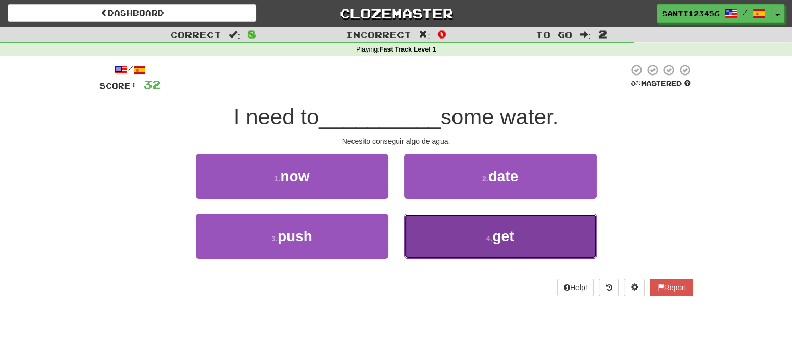
click at [500, 237] on span "get" at bounding box center [503, 236] width 22 height 16
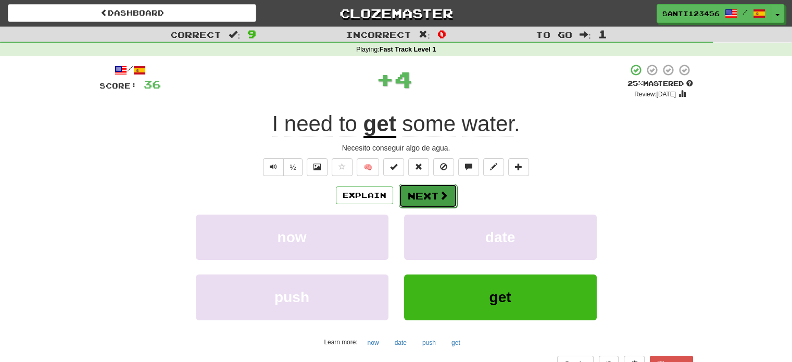
click at [452, 196] on button "Next" at bounding box center [428, 196] width 58 height 24
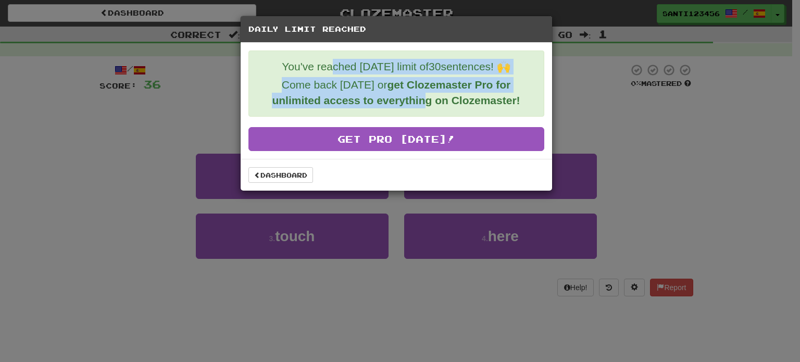
drag, startPoint x: 336, startPoint y: 66, endPoint x: 428, endPoint y: 95, distance: 96.2
click at [428, 95] on div "You've reached [DATE] limit of 30 sentences! 🙌 Come back [DATE] or get Clozemas…" at bounding box center [396, 84] width 296 height 66
click at [428, 95] on strong "get Clozemaster Pro for unlimited access to everything on Clozemaster!" at bounding box center [396, 93] width 248 height 28
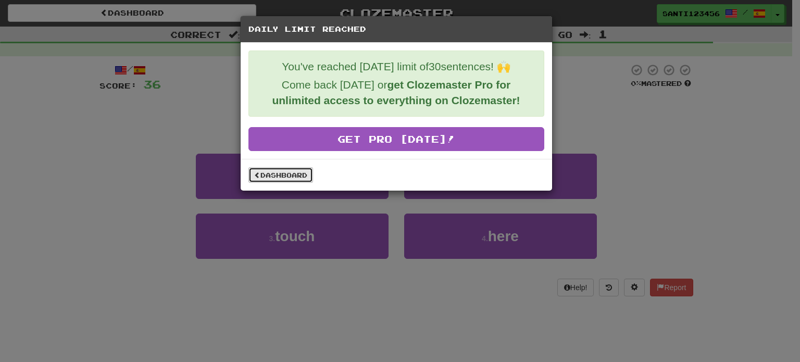
click at [281, 172] on link "Dashboard" at bounding box center [280, 175] width 65 height 16
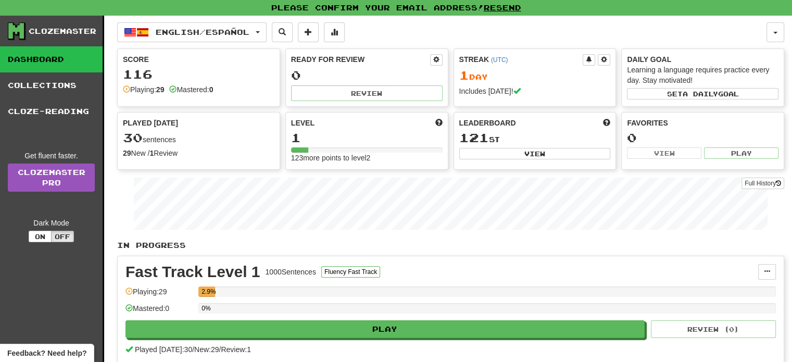
drag, startPoint x: 203, startPoint y: 289, endPoint x: 217, endPoint y: 287, distance: 14.2
click at [217, 287] on div "2.9%" at bounding box center [487, 291] width 578 height 10
click at [760, 269] on button at bounding box center [767, 272] width 18 height 16
click at [737, 312] on span "Unpin from Dashboard" at bounding box center [728, 314] width 73 height 8
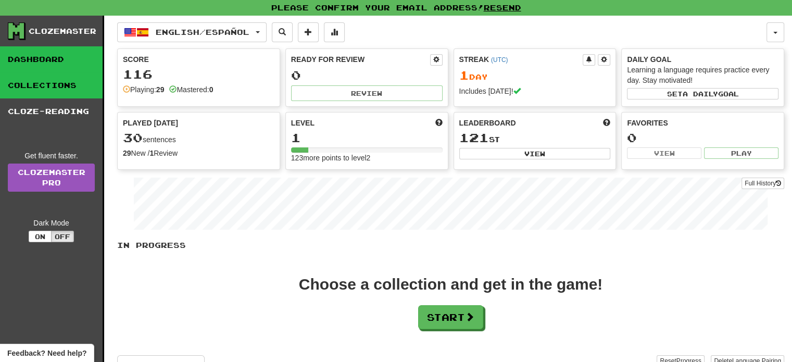
click at [29, 80] on link "Collections" at bounding box center [51, 85] width 103 height 26
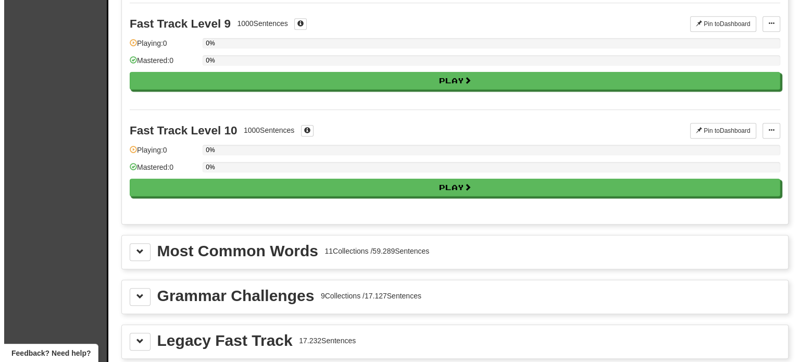
scroll to position [960, 0]
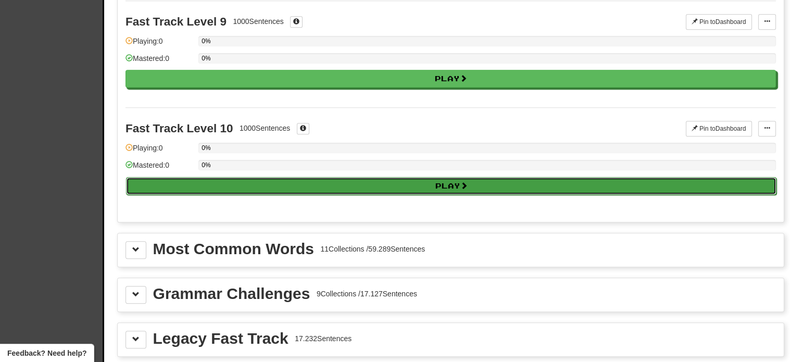
click at [425, 181] on button "Play" at bounding box center [451, 186] width 650 height 18
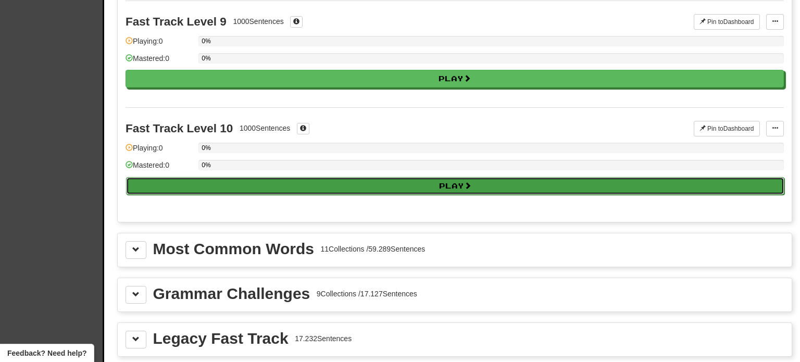
select select "**"
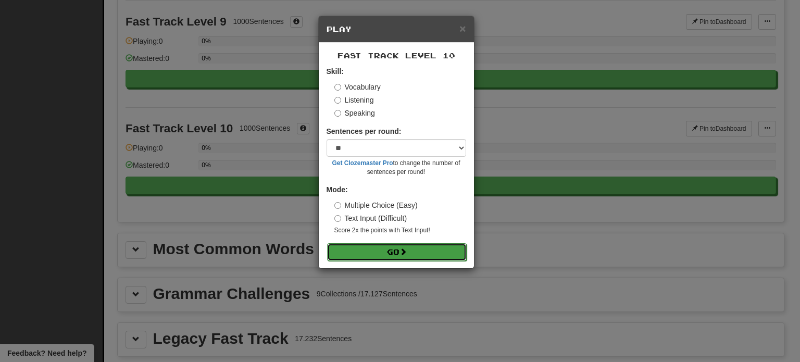
click at [381, 253] on button "Go" at bounding box center [397, 252] width 140 height 18
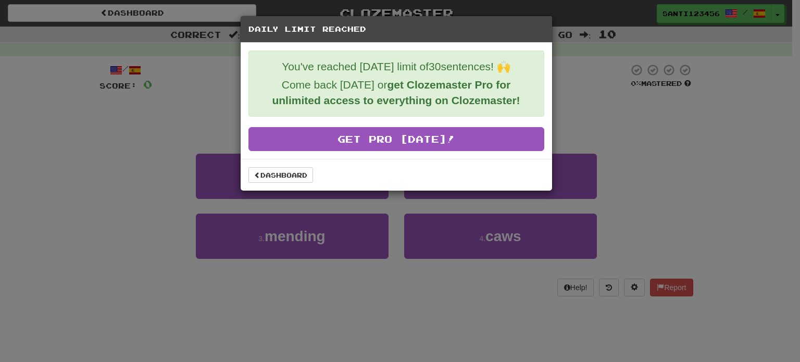
click at [174, 102] on div "Daily Limit Reached You've reached [DATE] limit of 30 sentences! 🙌 Come back [D…" at bounding box center [400, 181] width 800 height 362
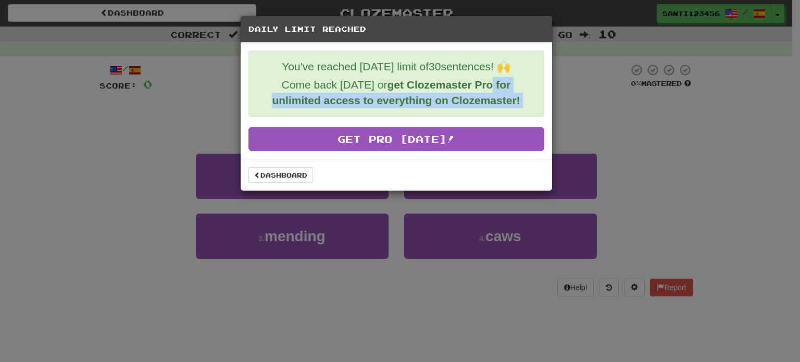
drag, startPoint x: 500, startPoint y: 79, endPoint x: 439, endPoint y: 200, distance: 135.8
click at [439, 200] on div "Daily Limit Reached You've reached [DATE] limit of 30 sentences! 🙌 Come back [D…" at bounding box center [400, 181] width 800 height 362
click at [264, 173] on link "Dashboard" at bounding box center [280, 175] width 65 height 16
